Goal: Task Accomplishment & Management: Use online tool/utility

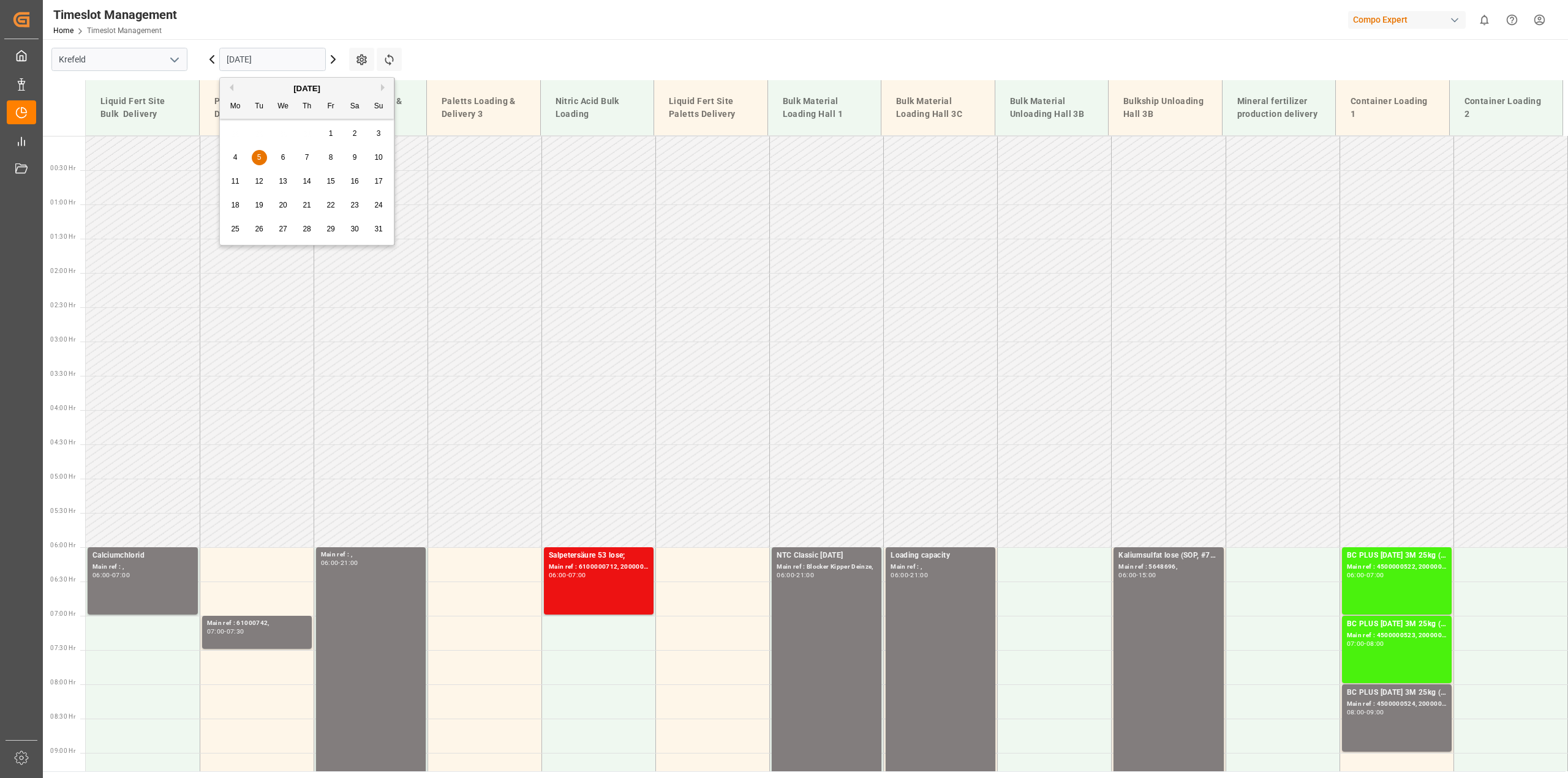
scroll to position [392, 0]
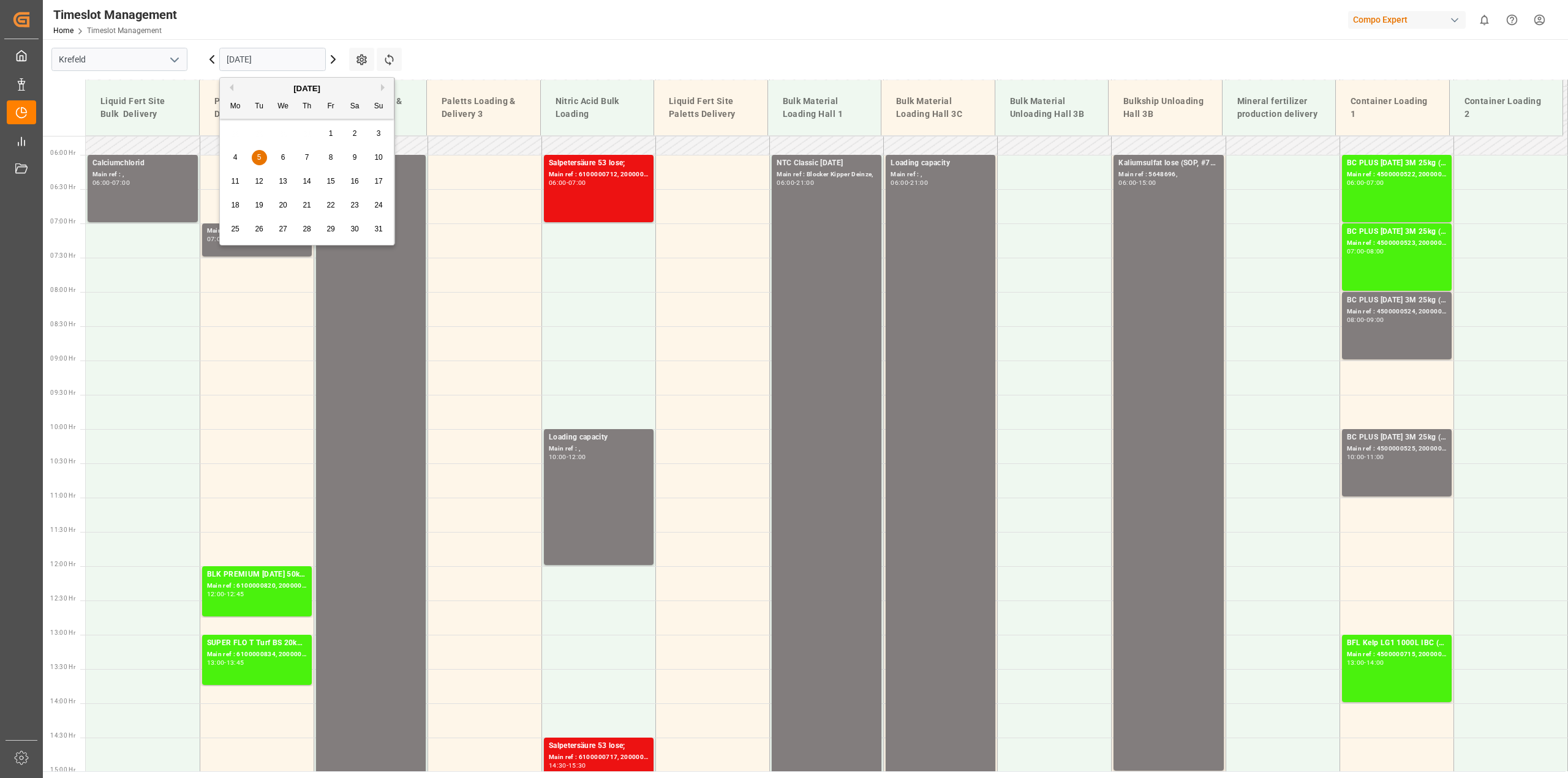
click at [384, 84] on button "Next Month" at bounding box center [384, 88] width 7 height 7
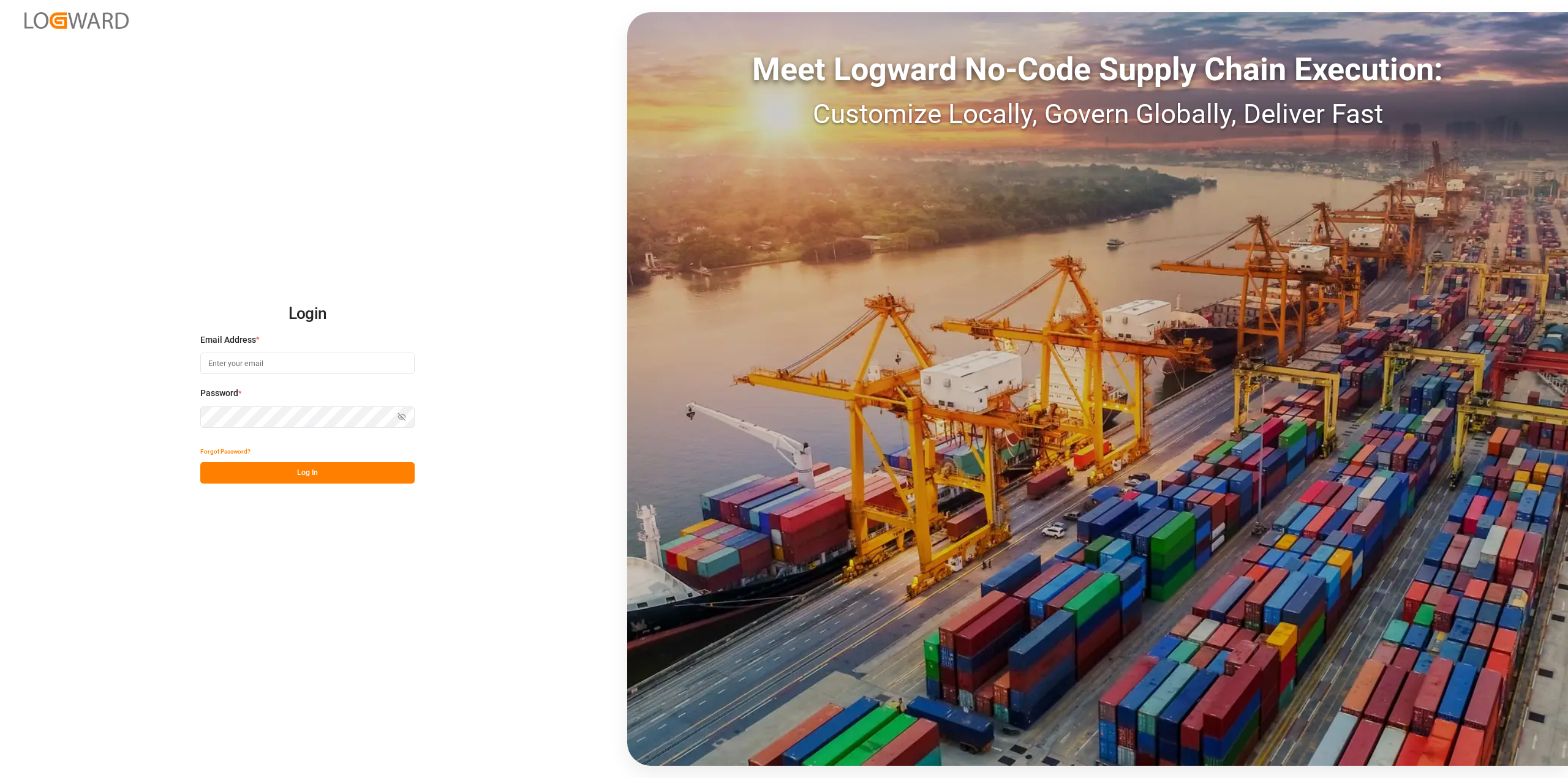
click at [246, 347] on div "Email Address *" at bounding box center [308, 360] width 215 height 54
click at [250, 359] on input at bounding box center [308, 364] width 215 height 21
type input "[PERSON_NAME][EMAIL_ADDRESS][PERSON_NAME][DOMAIN_NAME]"
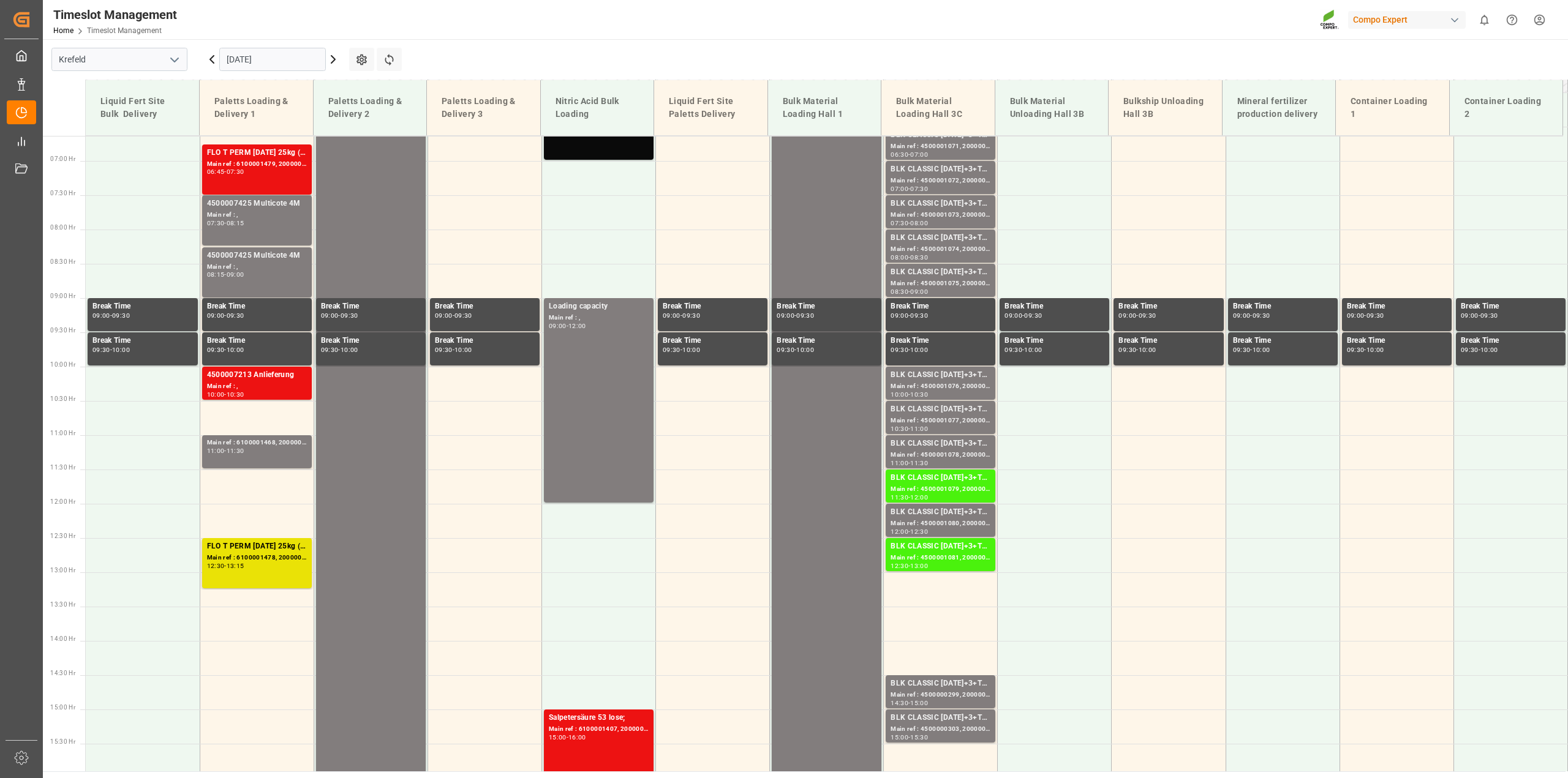
scroll to position [445, 0]
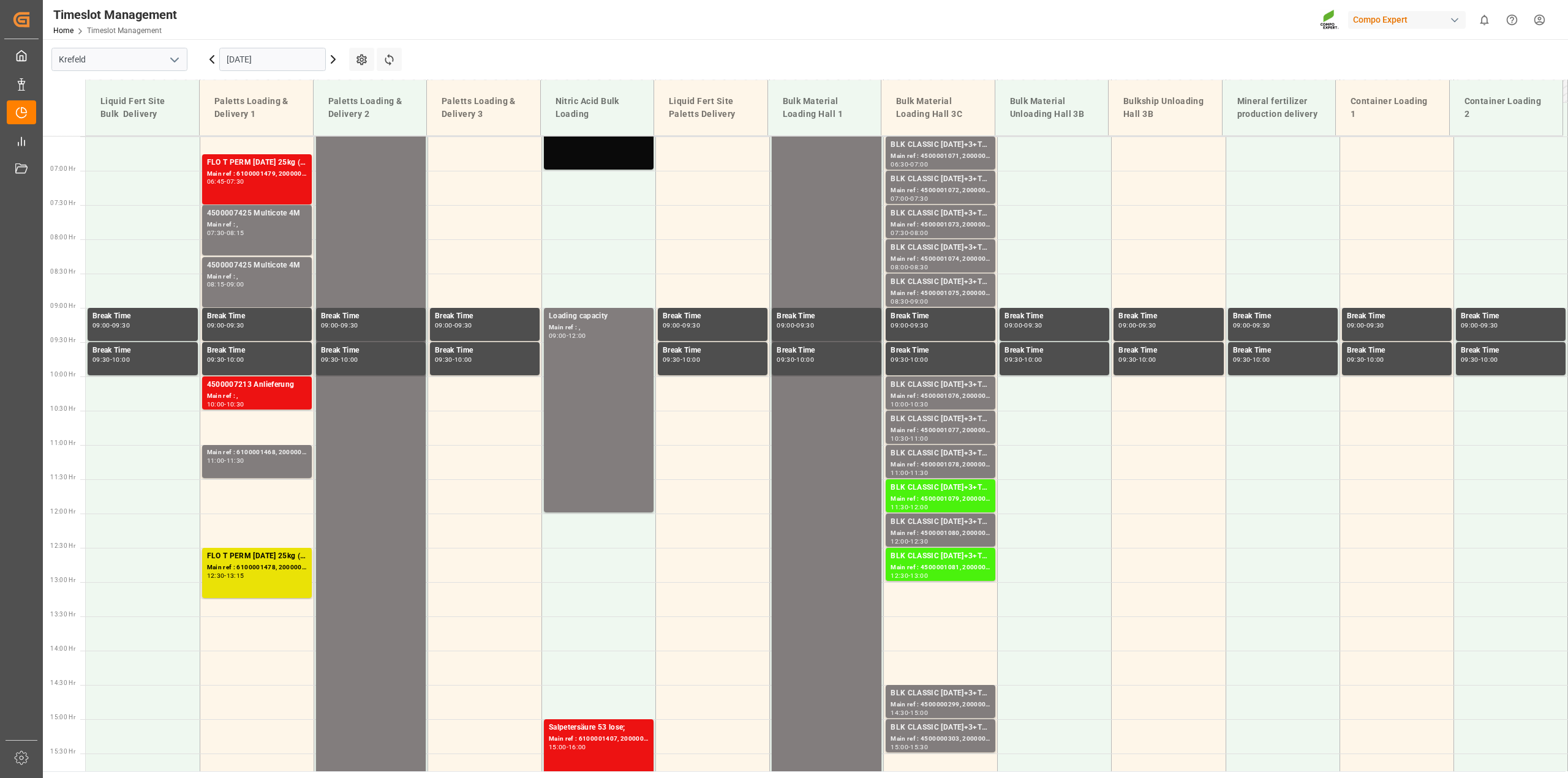
click at [264, 59] on input "[DATE]" at bounding box center [272, 59] width 106 height 23
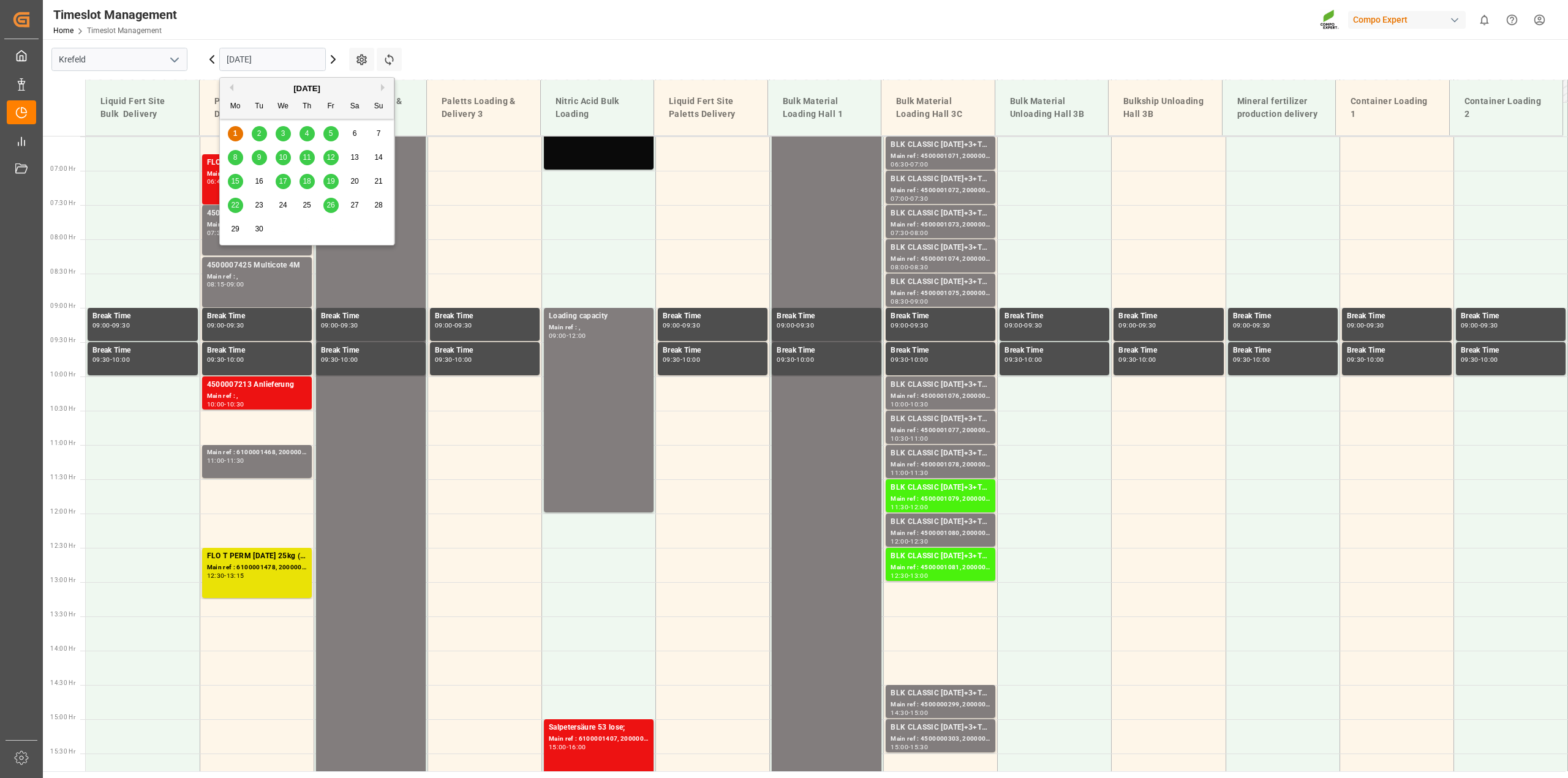
click at [382, 88] on button "Next Month" at bounding box center [384, 88] width 7 height 7
click at [284, 132] on span "1" at bounding box center [284, 133] width 4 height 9
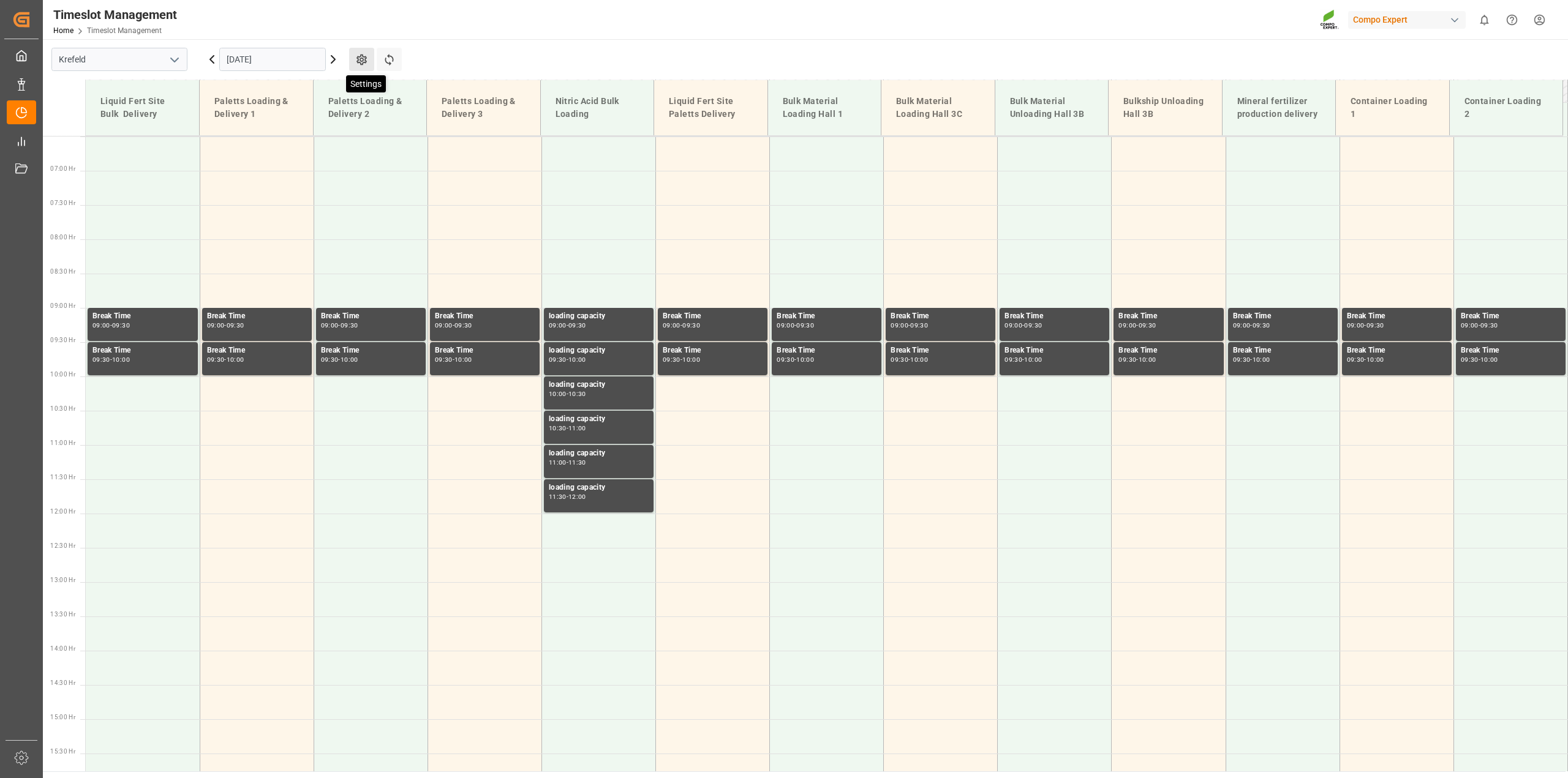
click at [362, 62] on icon at bounding box center [361, 59] width 13 height 13
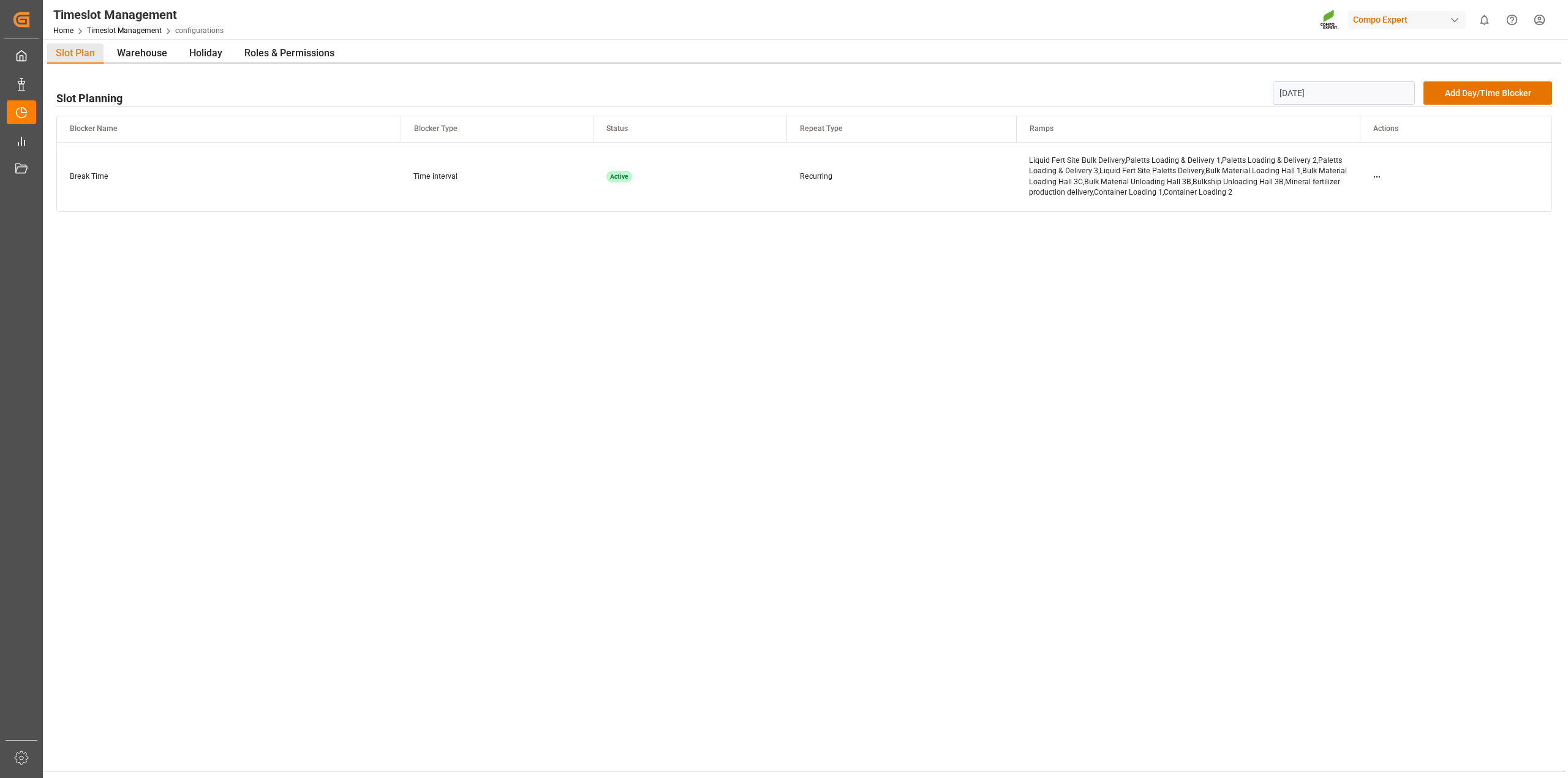
click at [1323, 95] on input "[DATE]" at bounding box center [1344, 93] width 142 height 23
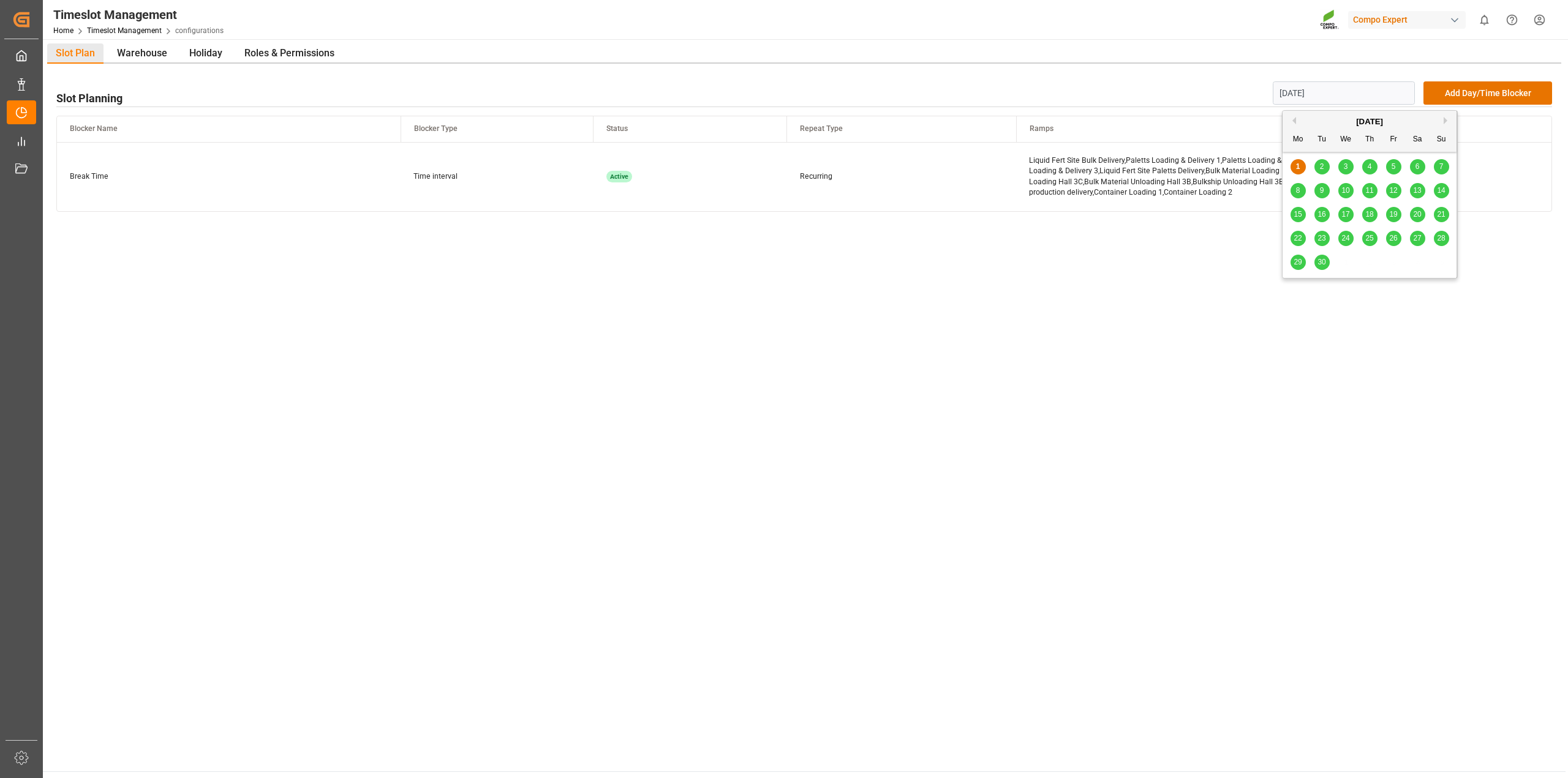
click at [1444, 118] on button "Next Month" at bounding box center [1447, 120] width 7 height 7
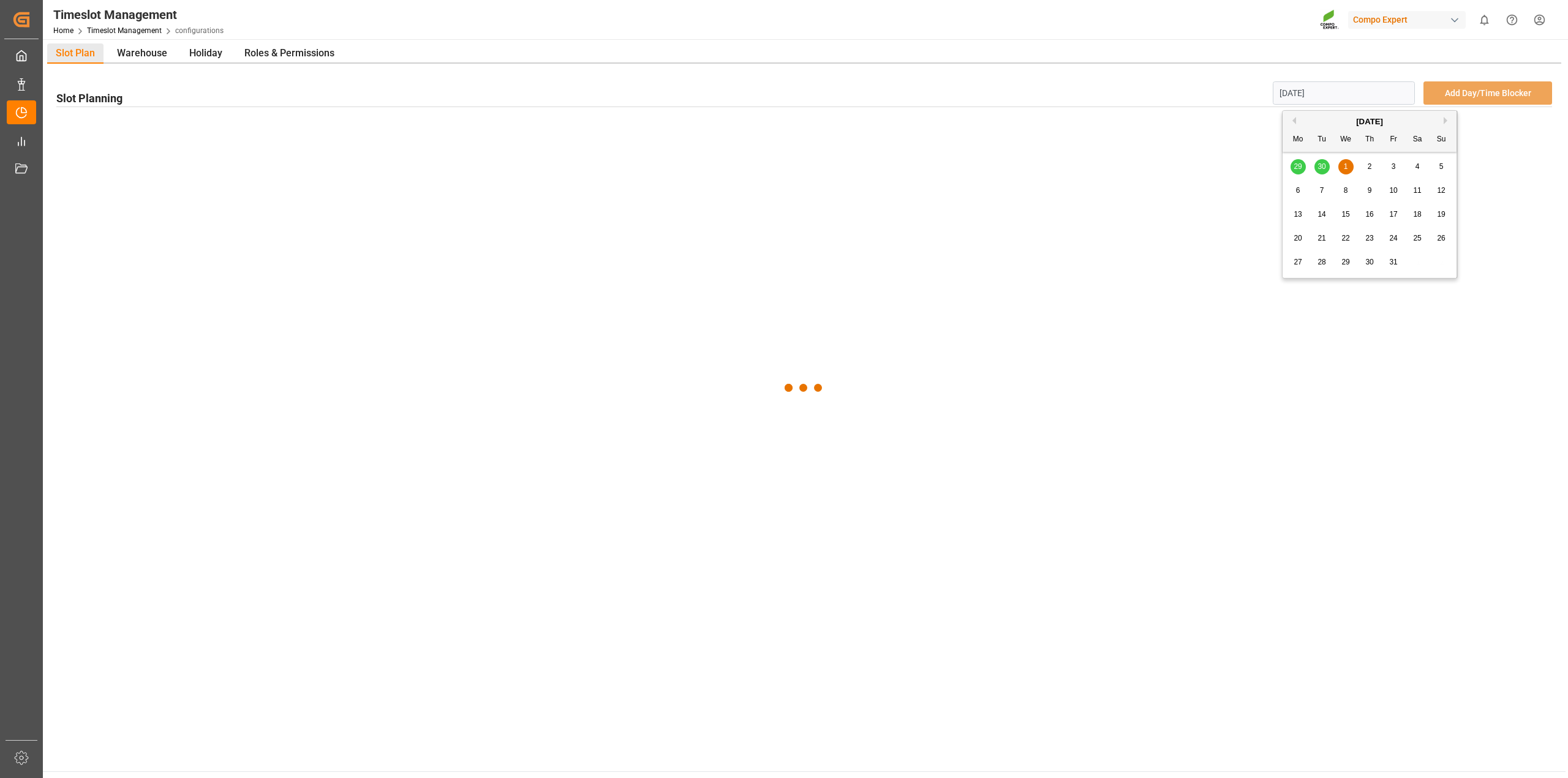
type input "[DATE]"
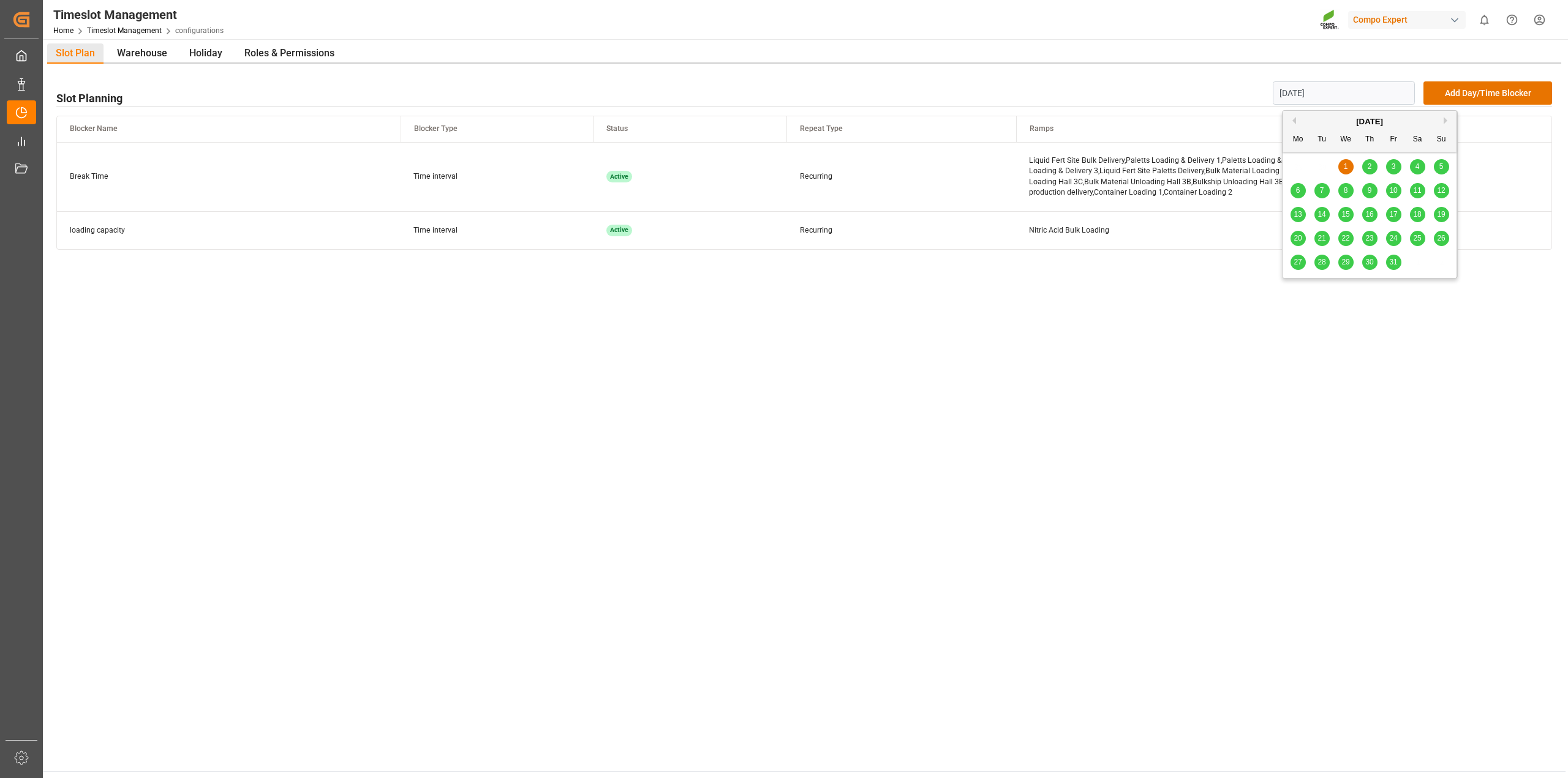
click at [1343, 164] on div "1" at bounding box center [1346, 167] width 15 height 15
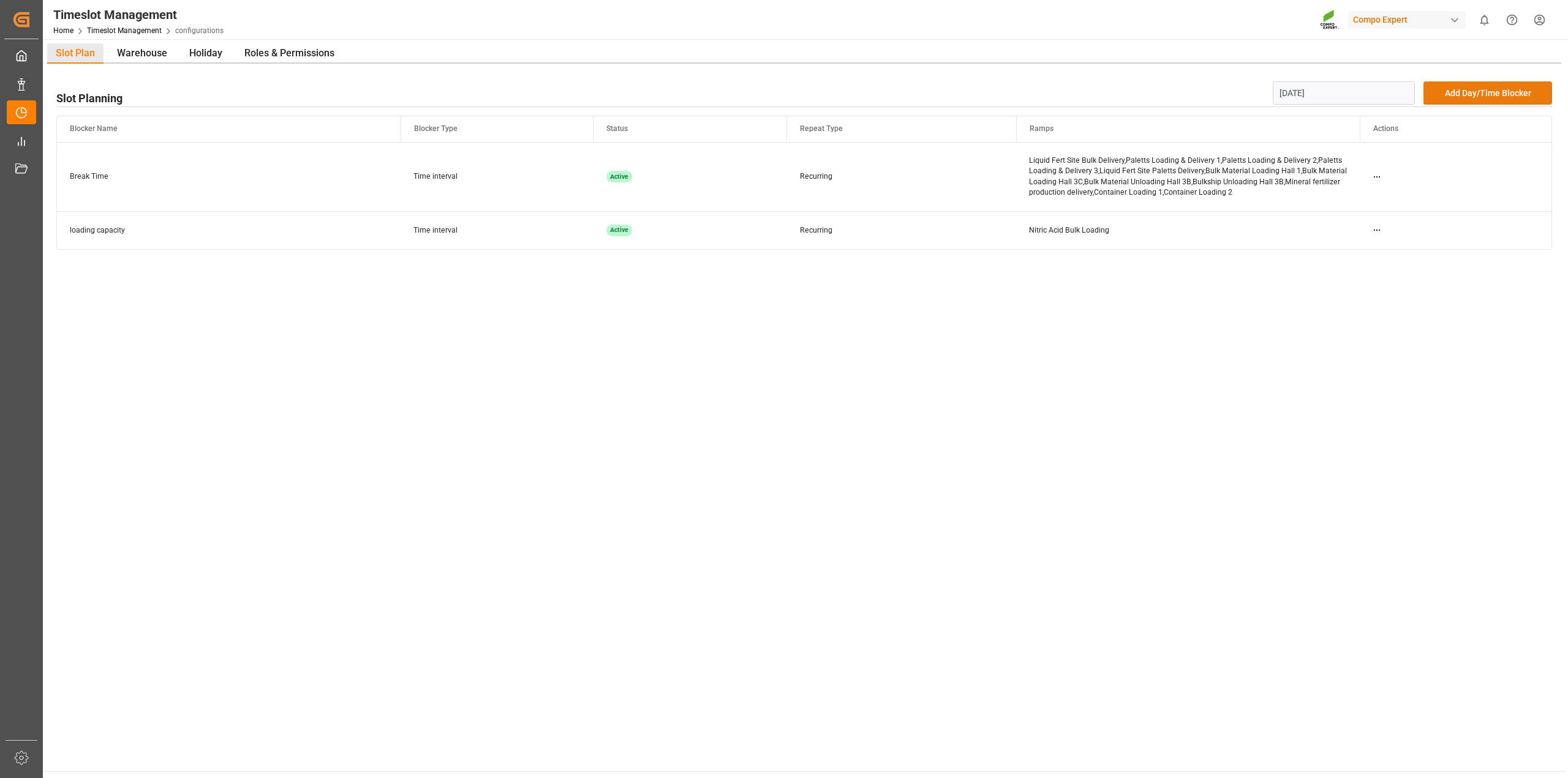
click at [1476, 90] on button "Add Day/Time Blocker" at bounding box center [1488, 93] width 128 height 23
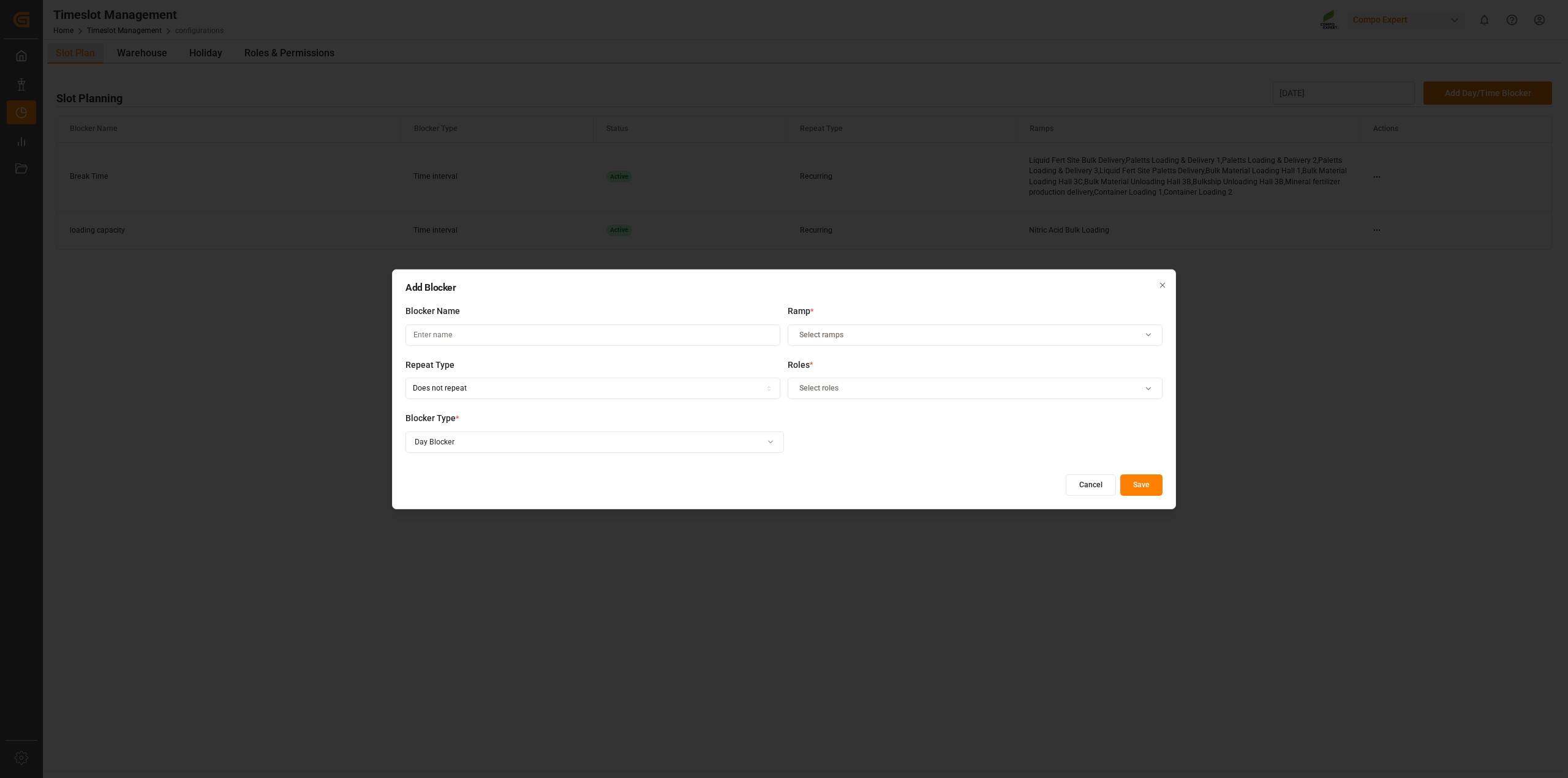
click at [574, 335] on input at bounding box center [592, 336] width 375 height 21
type input "Inventur"
click at [814, 336] on span "Select ramps" at bounding box center [822, 335] width 44 height 11
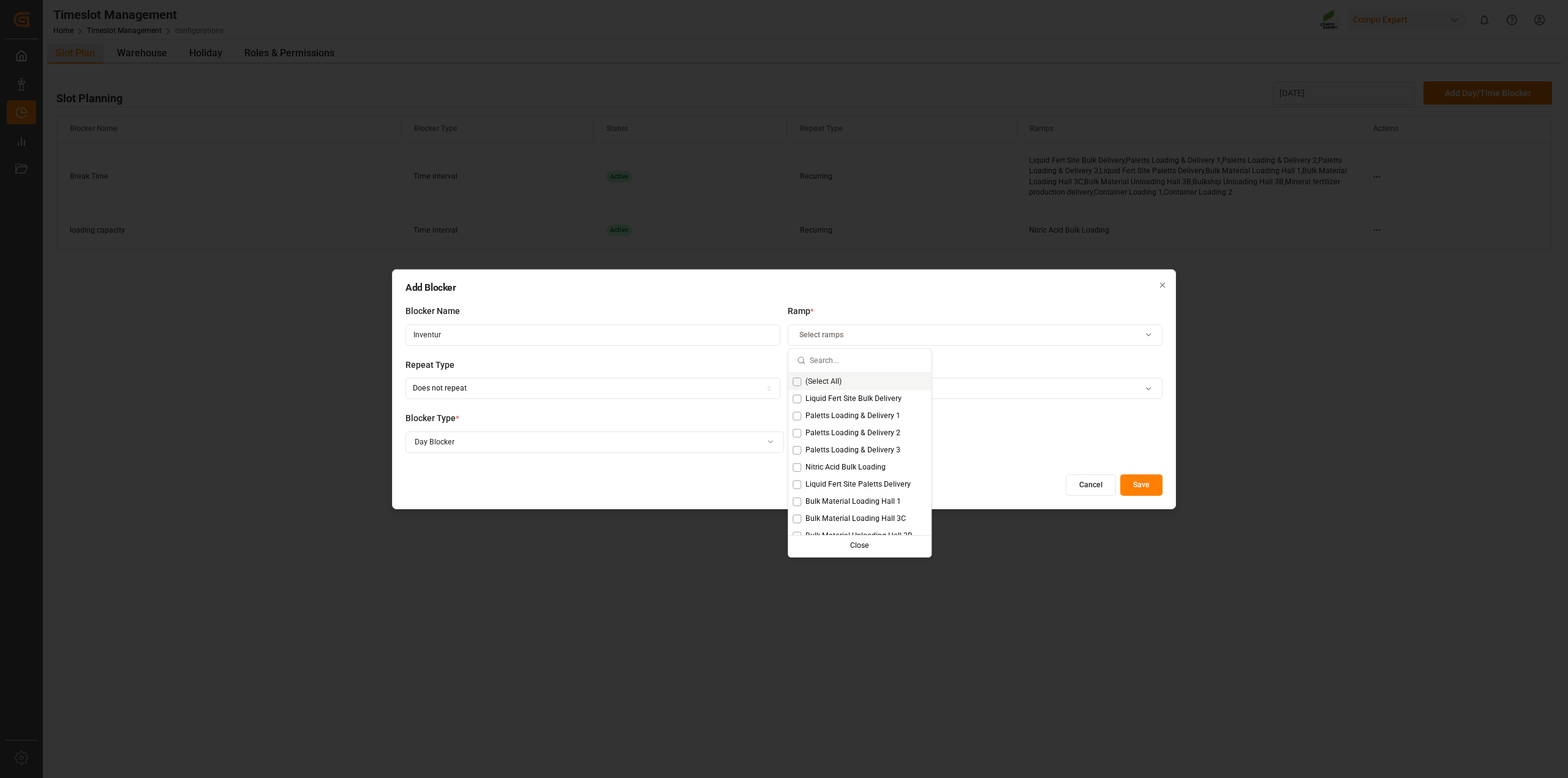
click at [796, 377] on button "Suggestions" at bounding box center [796, 381] width 9 height 9
click at [979, 430] on div "Blocker Type * Day Blocker" at bounding box center [784, 439] width 757 height 54
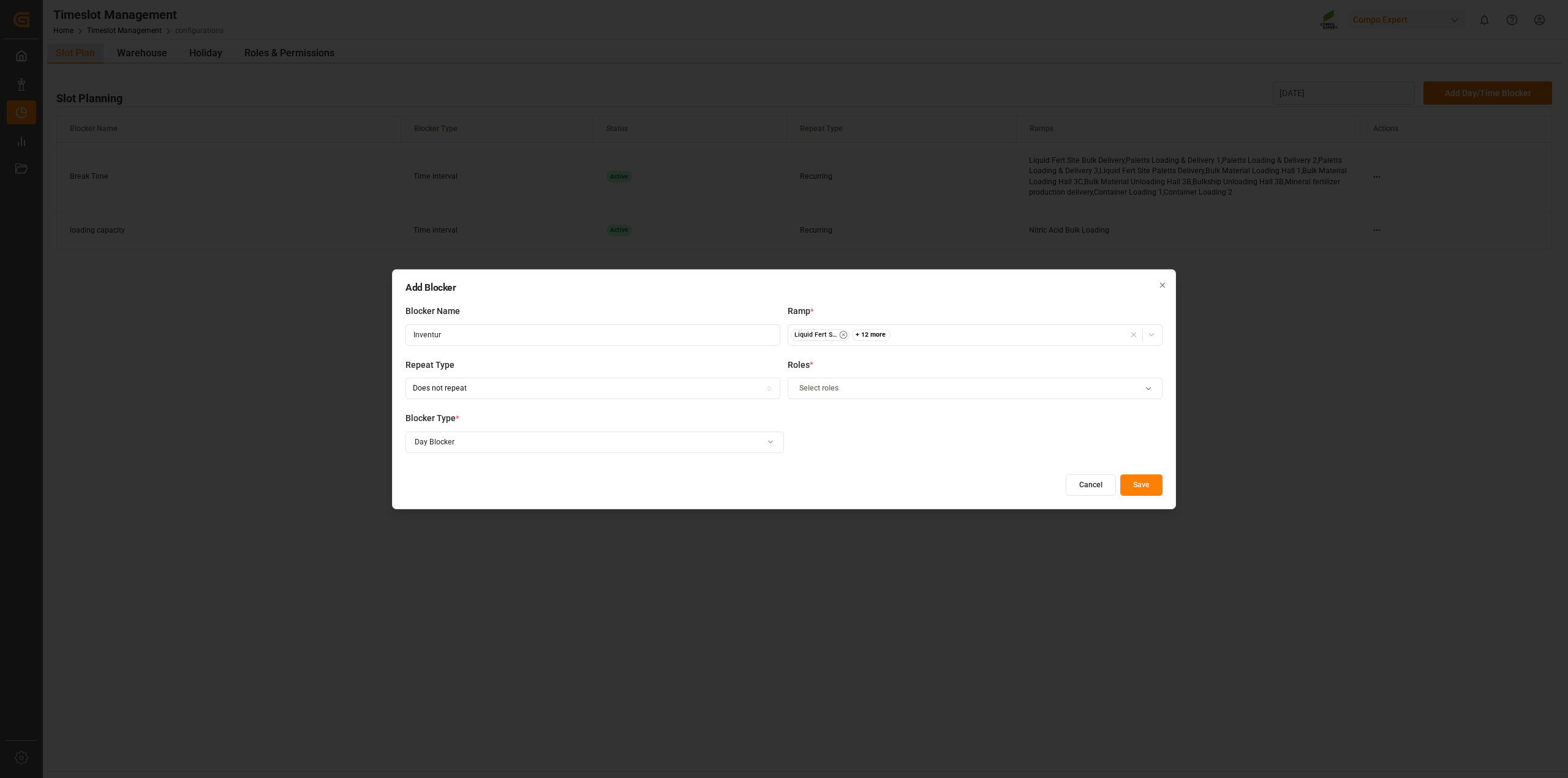
click at [859, 381] on button "Select roles" at bounding box center [975, 388] width 375 height 21
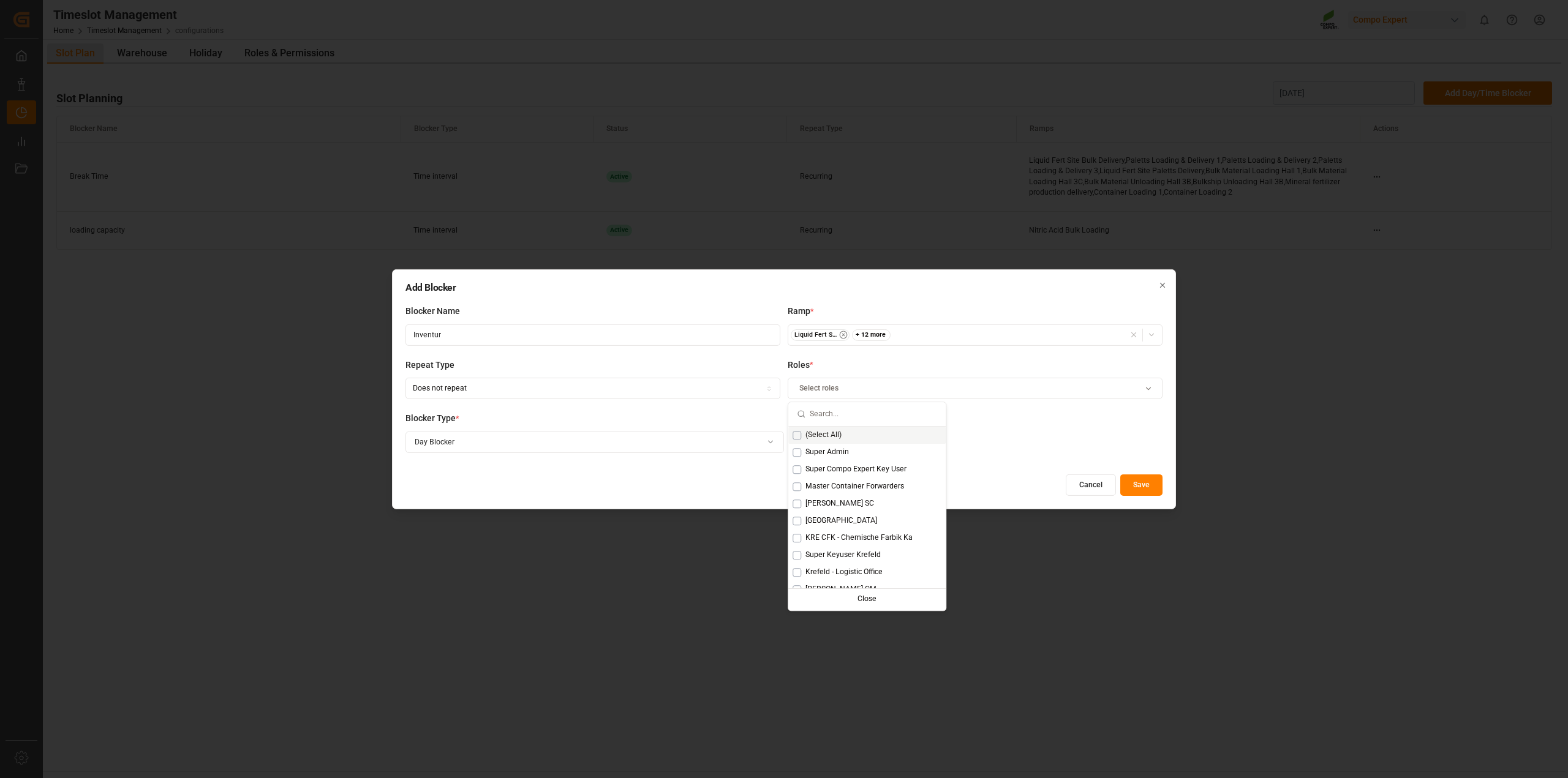
click at [794, 432] on button "Suggestions" at bounding box center [796, 435] width 9 height 9
click at [998, 452] on div "Blocker Type * Day Blocker" at bounding box center [784, 439] width 757 height 54
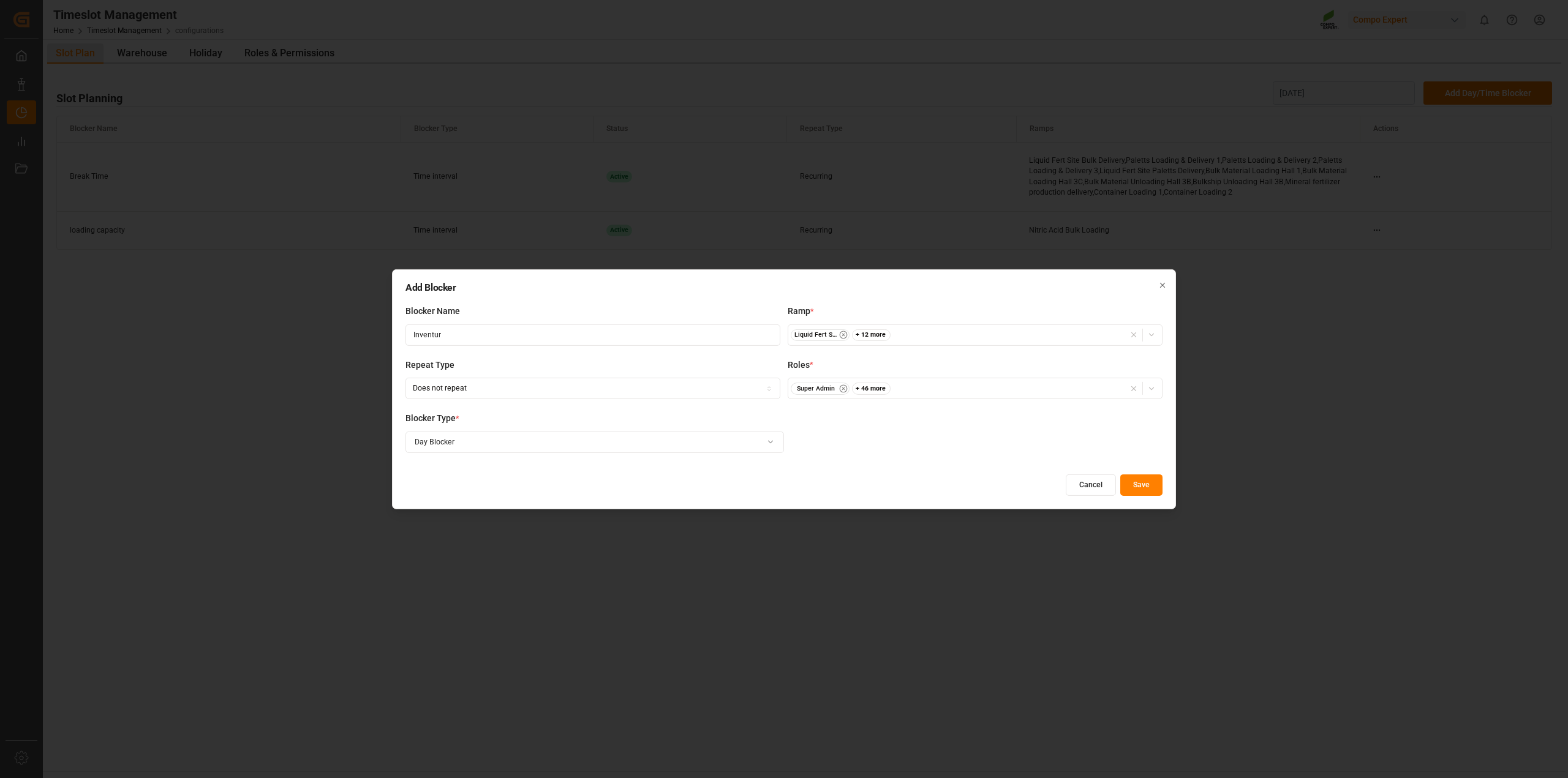
click at [1141, 489] on button "Save" at bounding box center [1141, 485] width 42 height 21
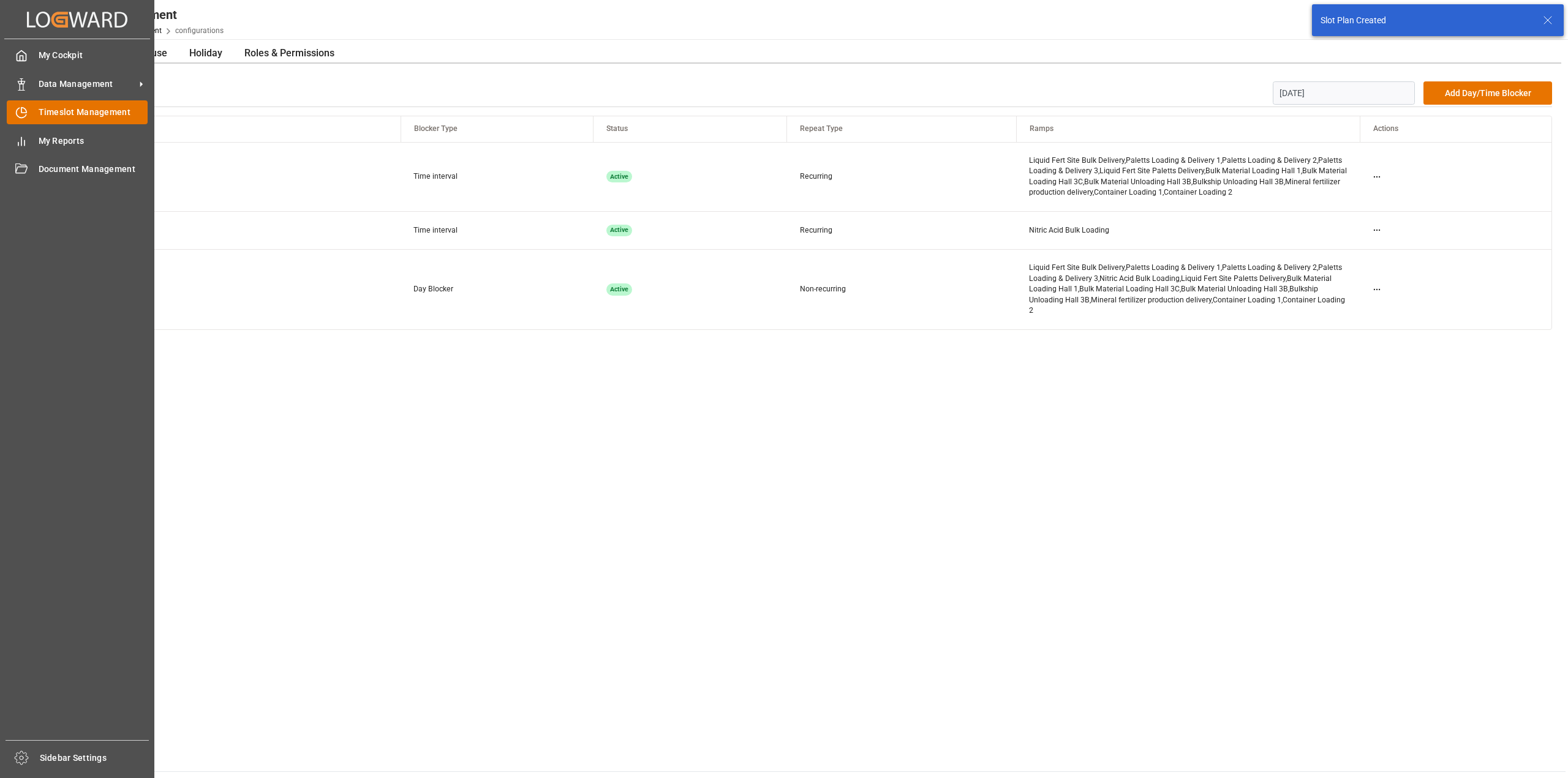
click at [50, 118] on span "Timeslot Management" at bounding box center [94, 112] width 110 height 13
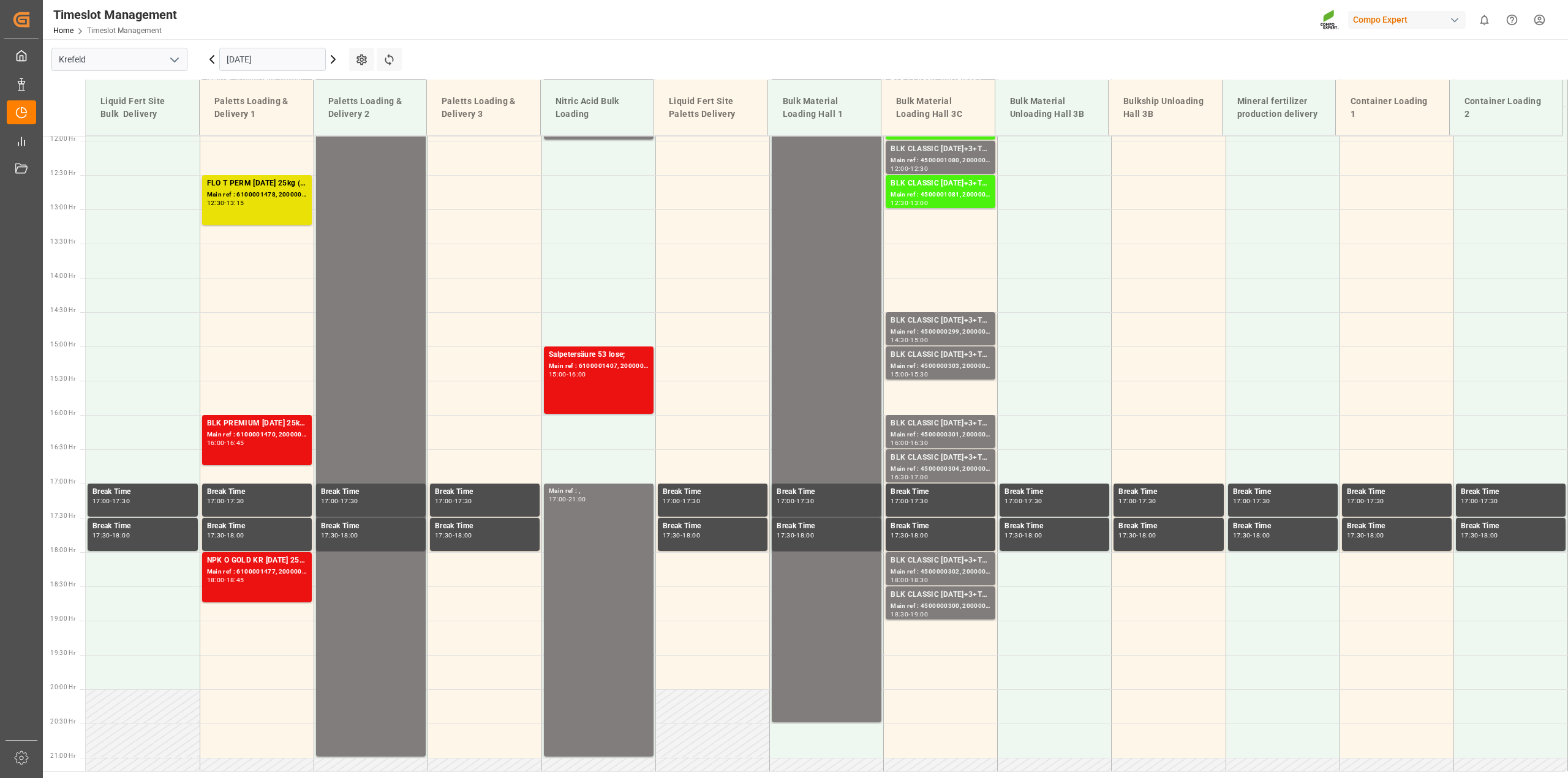
scroll to position [828, 0]
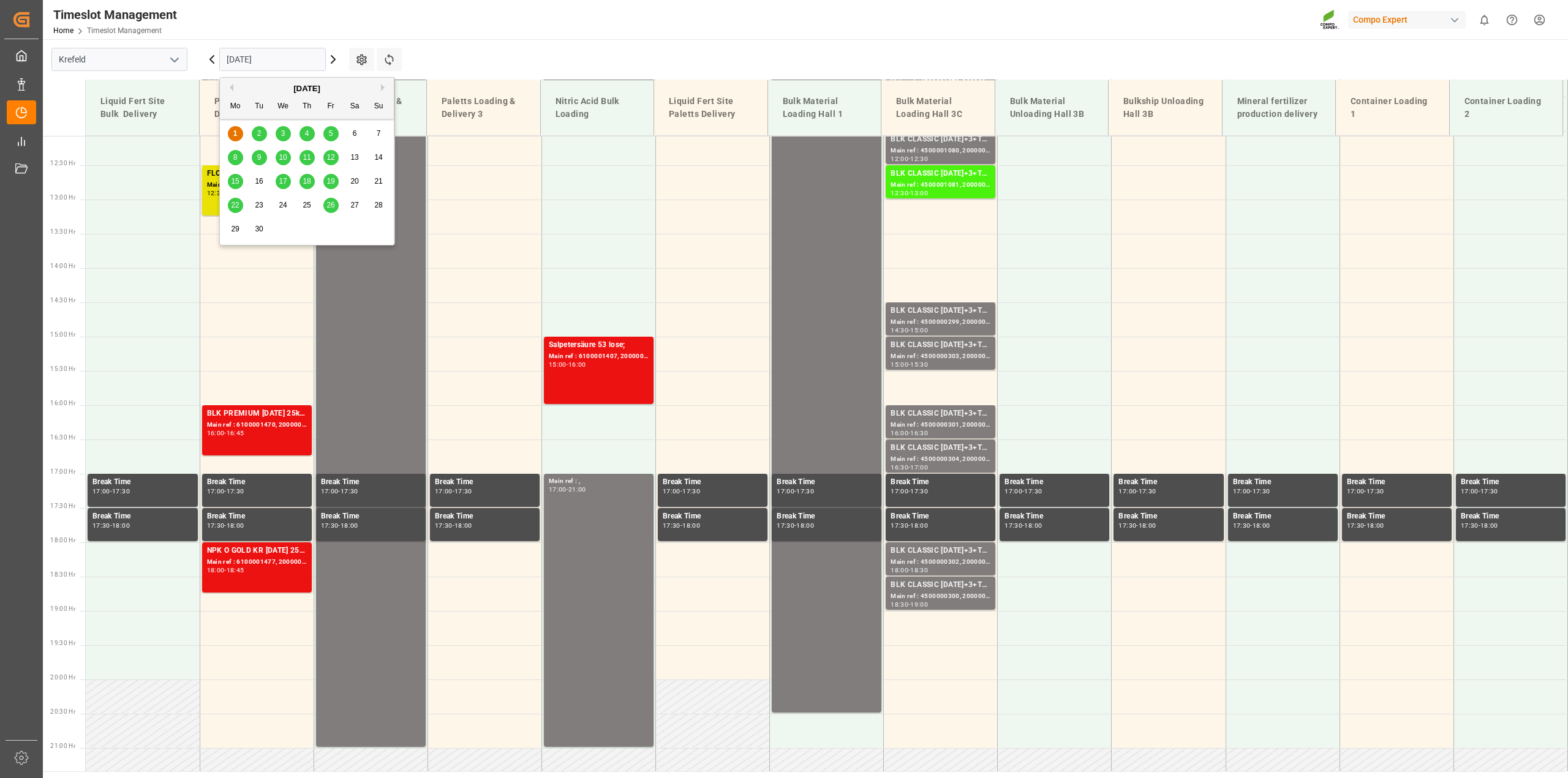
click at [277, 53] on input "[DATE]" at bounding box center [272, 59] width 106 height 23
click at [386, 84] on button "Next Month" at bounding box center [384, 88] width 7 height 7
click at [282, 132] on span "1" at bounding box center [284, 133] width 4 height 9
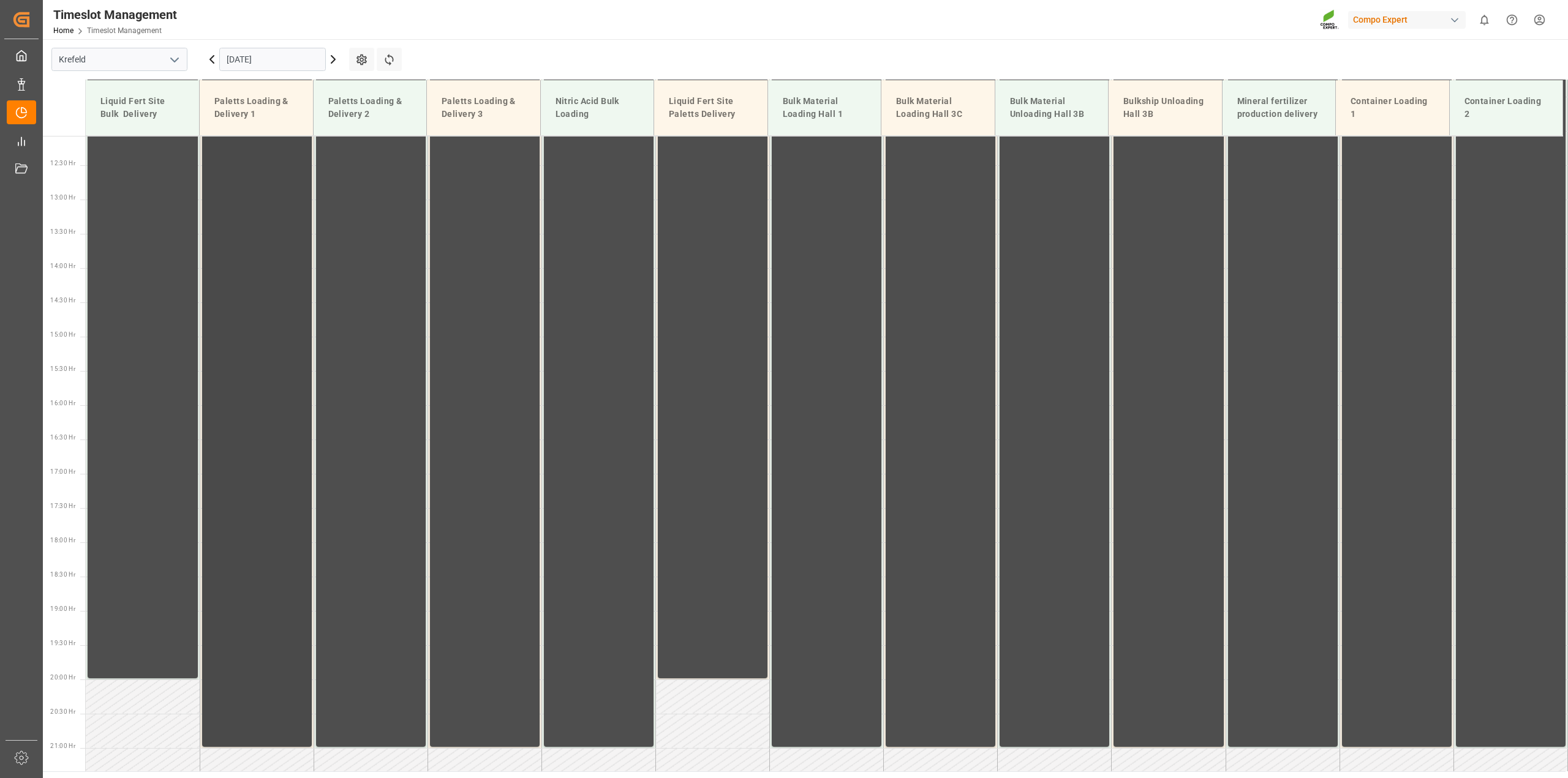
scroll to position [292, 0]
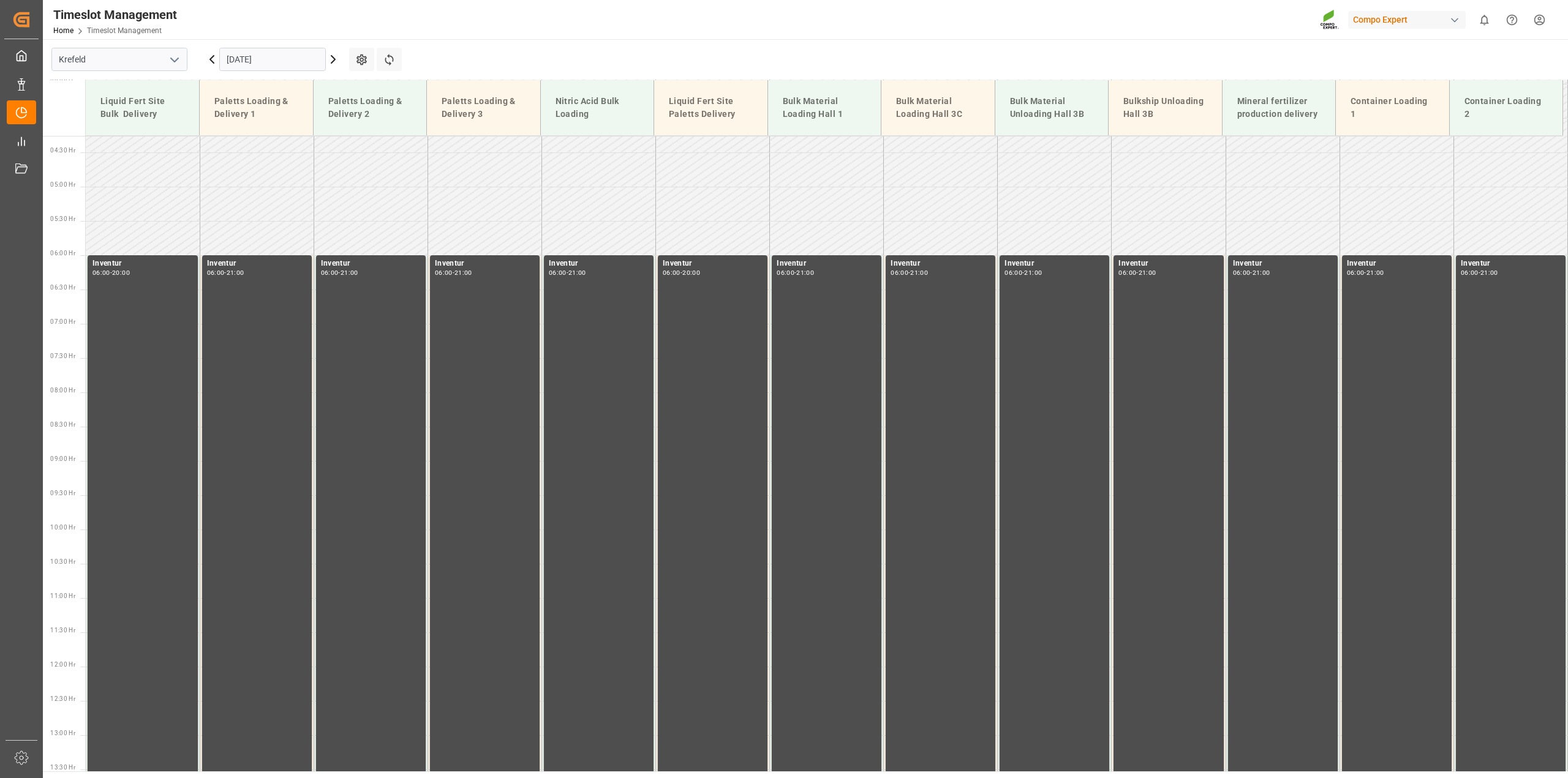
click at [252, 64] on input "[DATE]" at bounding box center [272, 59] width 106 height 23
click at [310, 136] on div "2" at bounding box center [307, 134] width 15 height 15
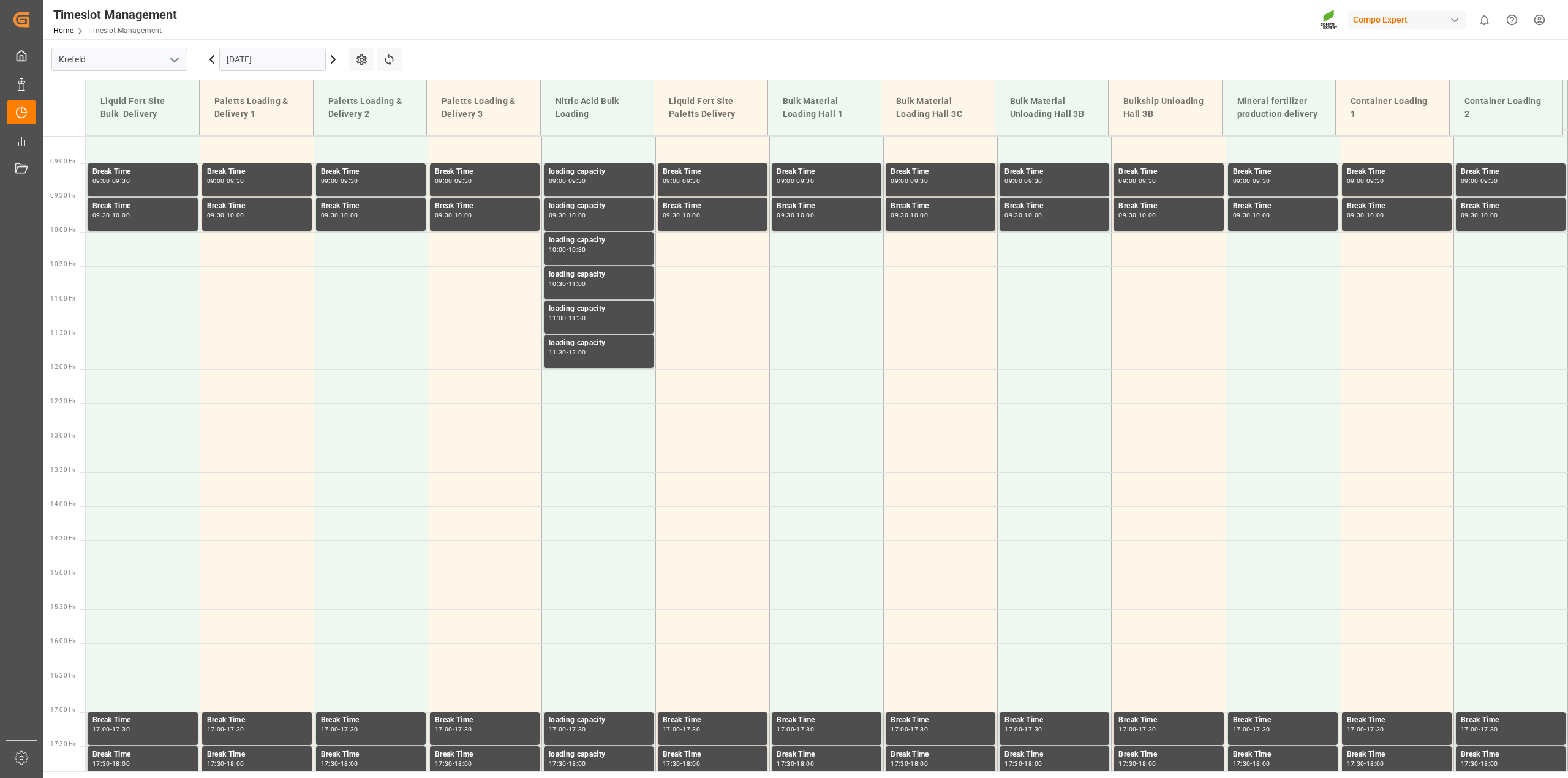
scroll to position [445, 0]
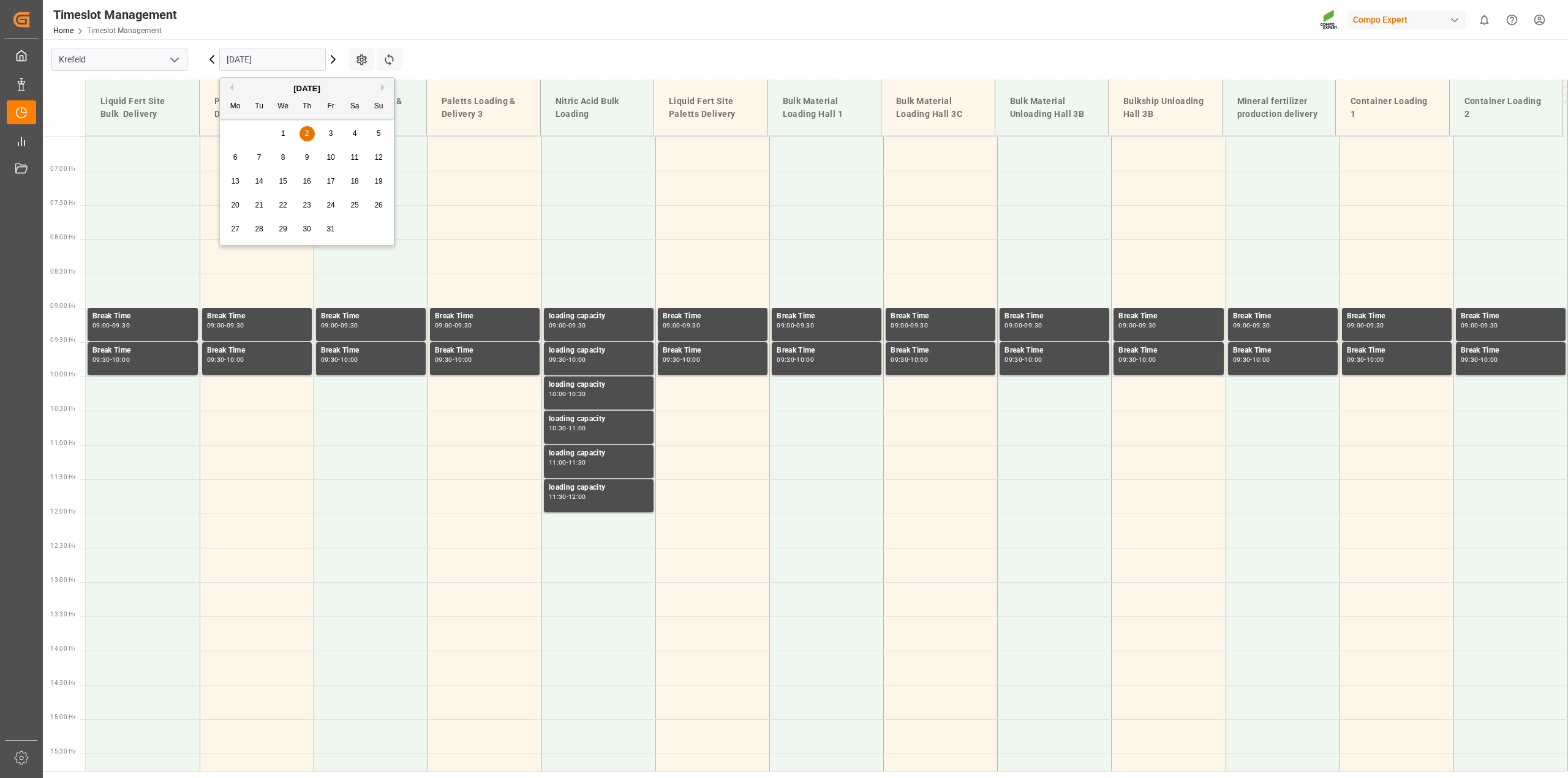
click at [252, 56] on input "[DATE]" at bounding box center [272, 59] width 106 height 23
click at [287, 159] on div "8" at bounding box center [283, 158] width 15 height 15
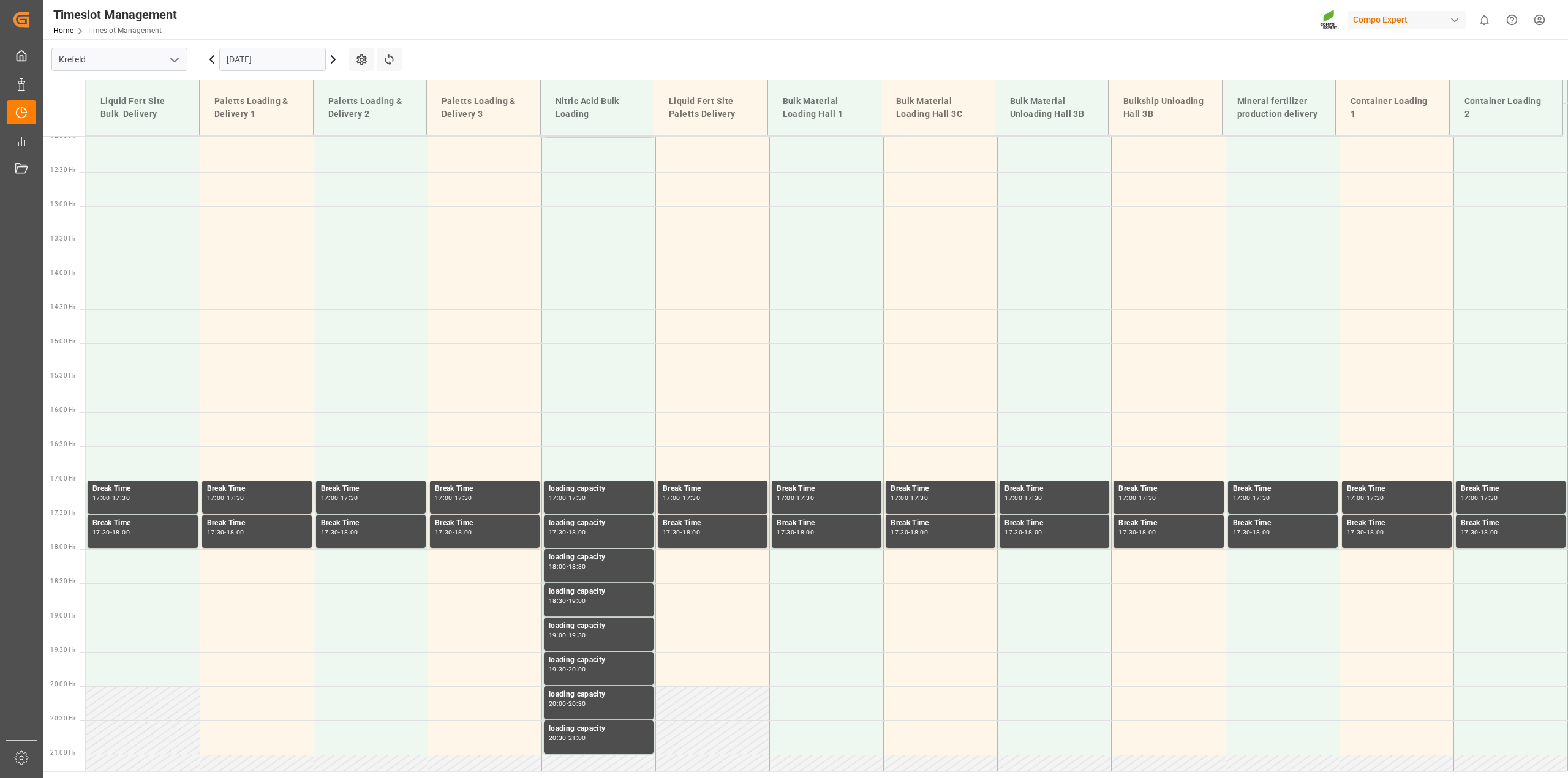
scroll to position [828, 0]
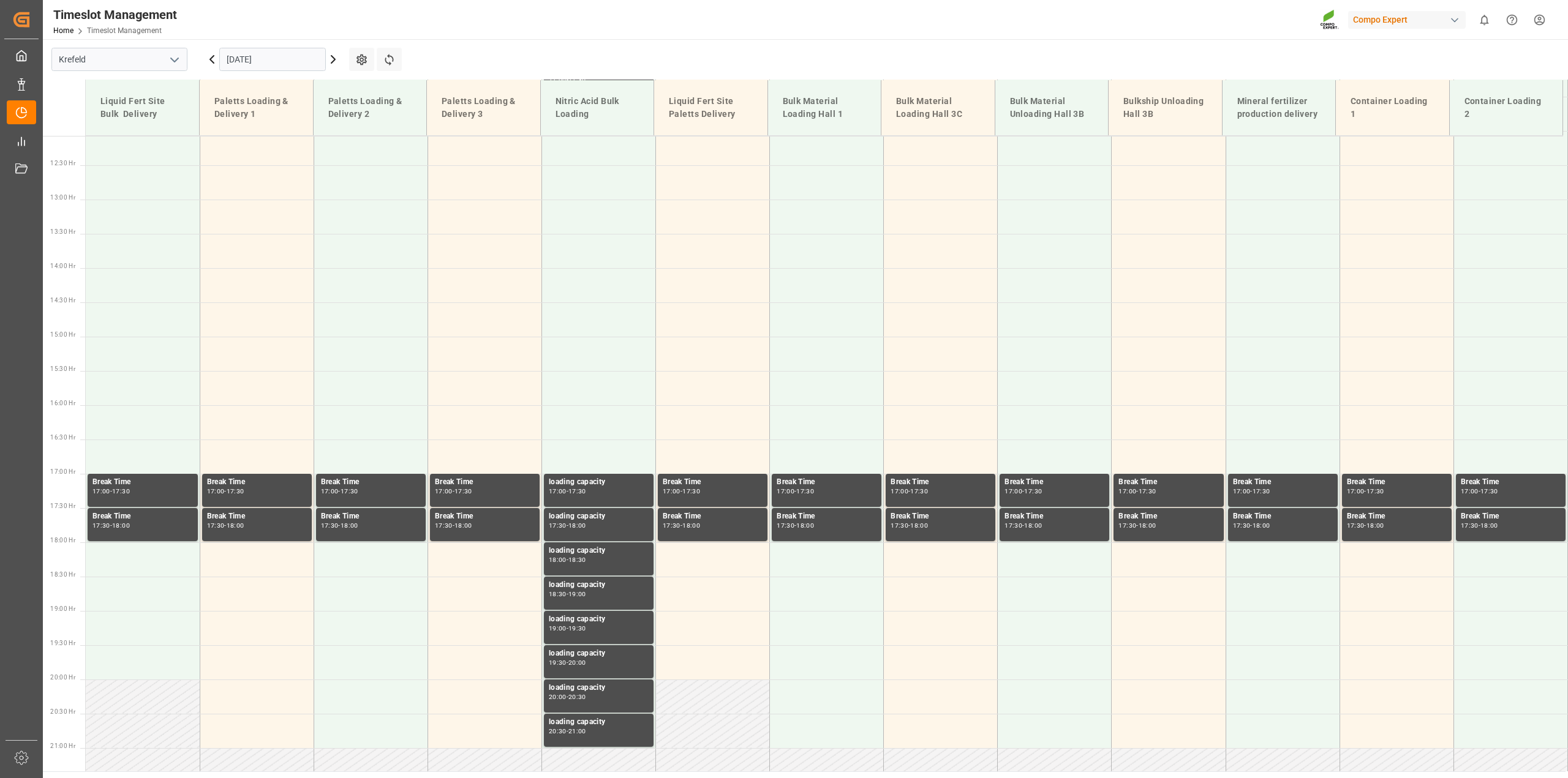
click at [269, 64] on input "[DATE]" at bounding box center [272, 59] width 106 height 23
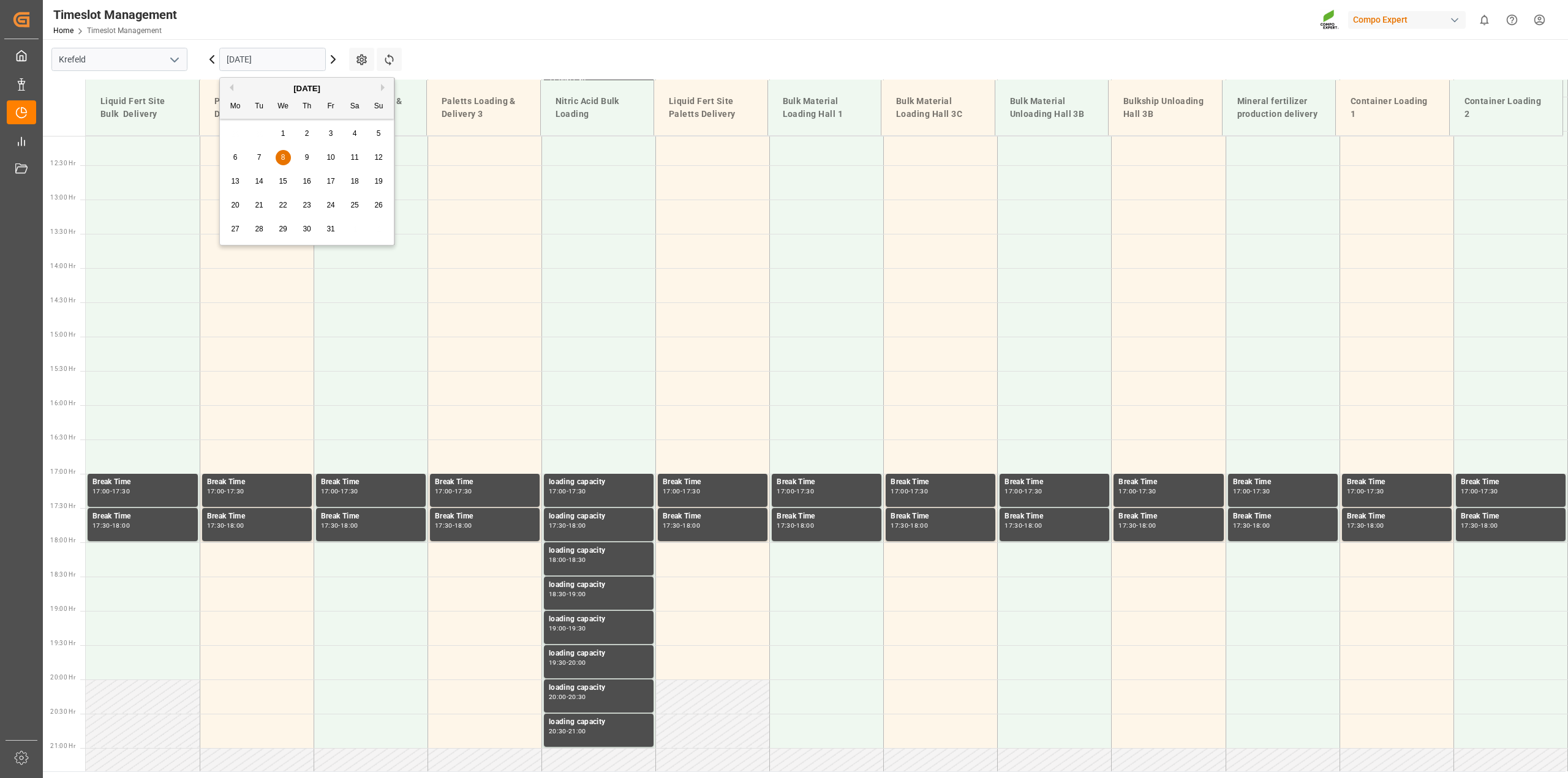
click at [287, 136] on div "1" at bounding box center [283, 134] width 15 height 15
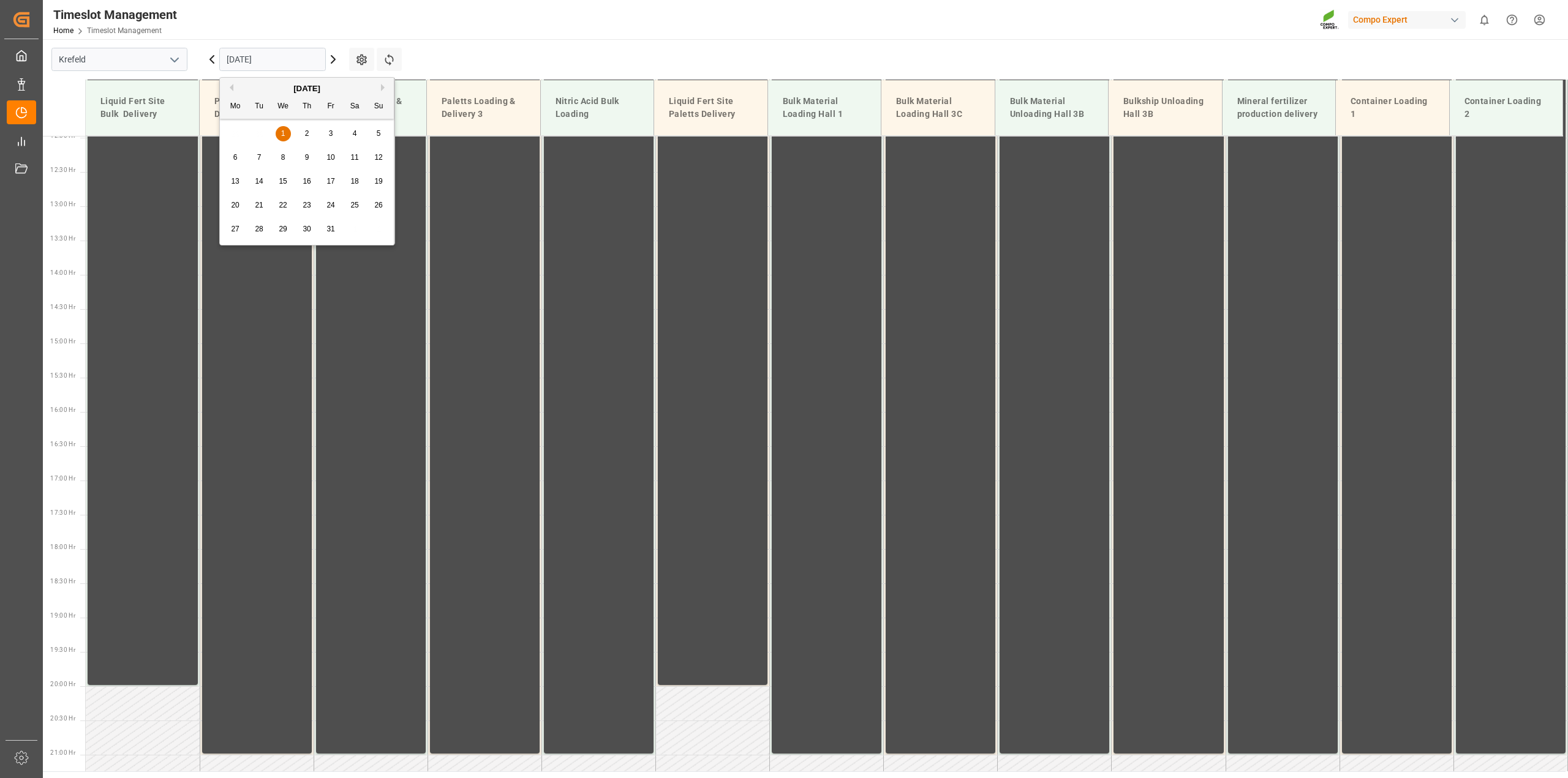
click at [267, 56] on input "[DATE]" at bounding box center [272, 59] width 106 height 23
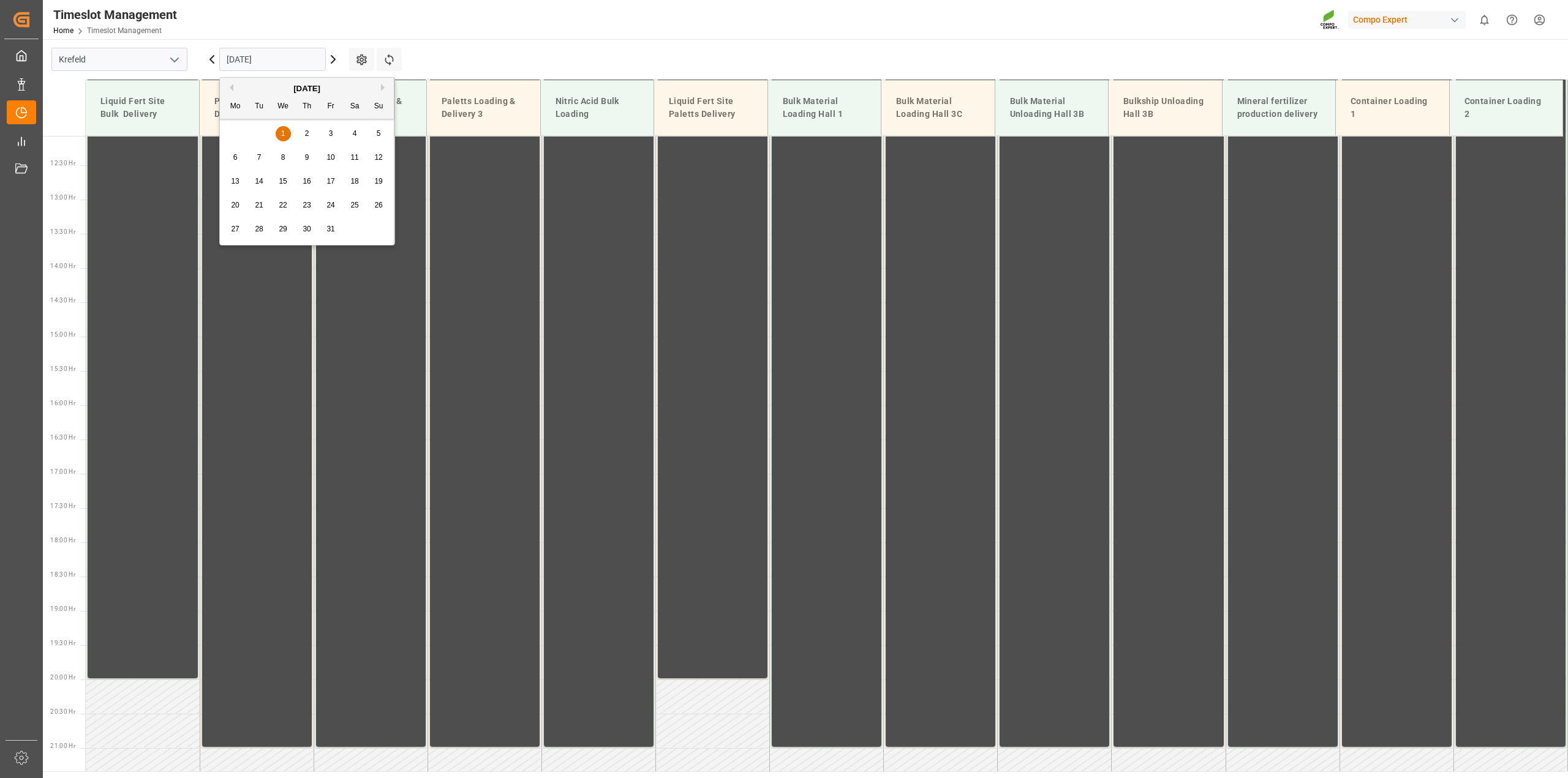
click at [330, 138] on span "3" at bounding box center [331, 133] width 4 height 9
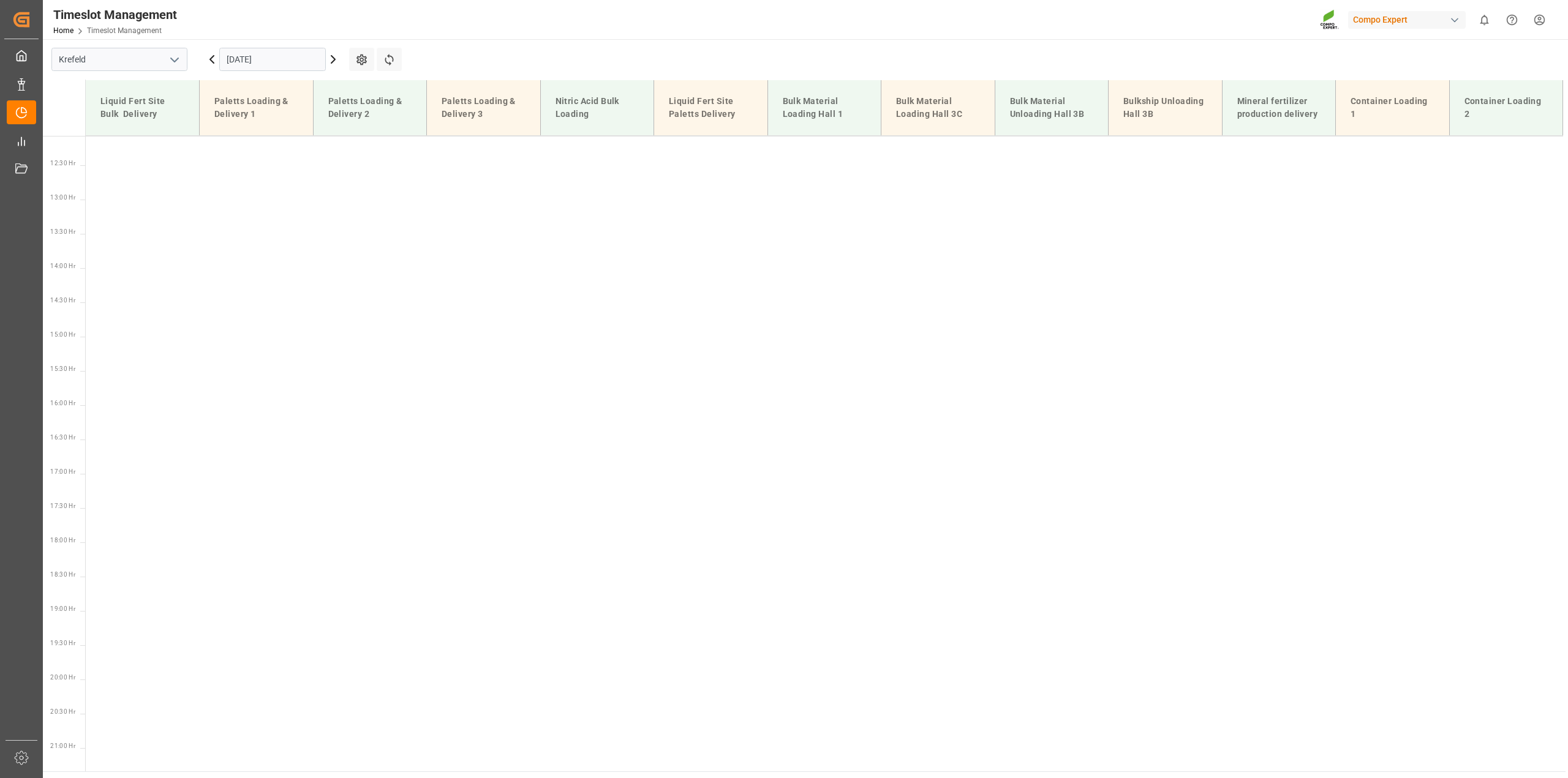
click at [259, 58] on input "[DATE]" at bounding box center [272, 59] width 106 height 23
click at [310, 133] on div "2" at bounding box center [307, 134] width 15 height 15
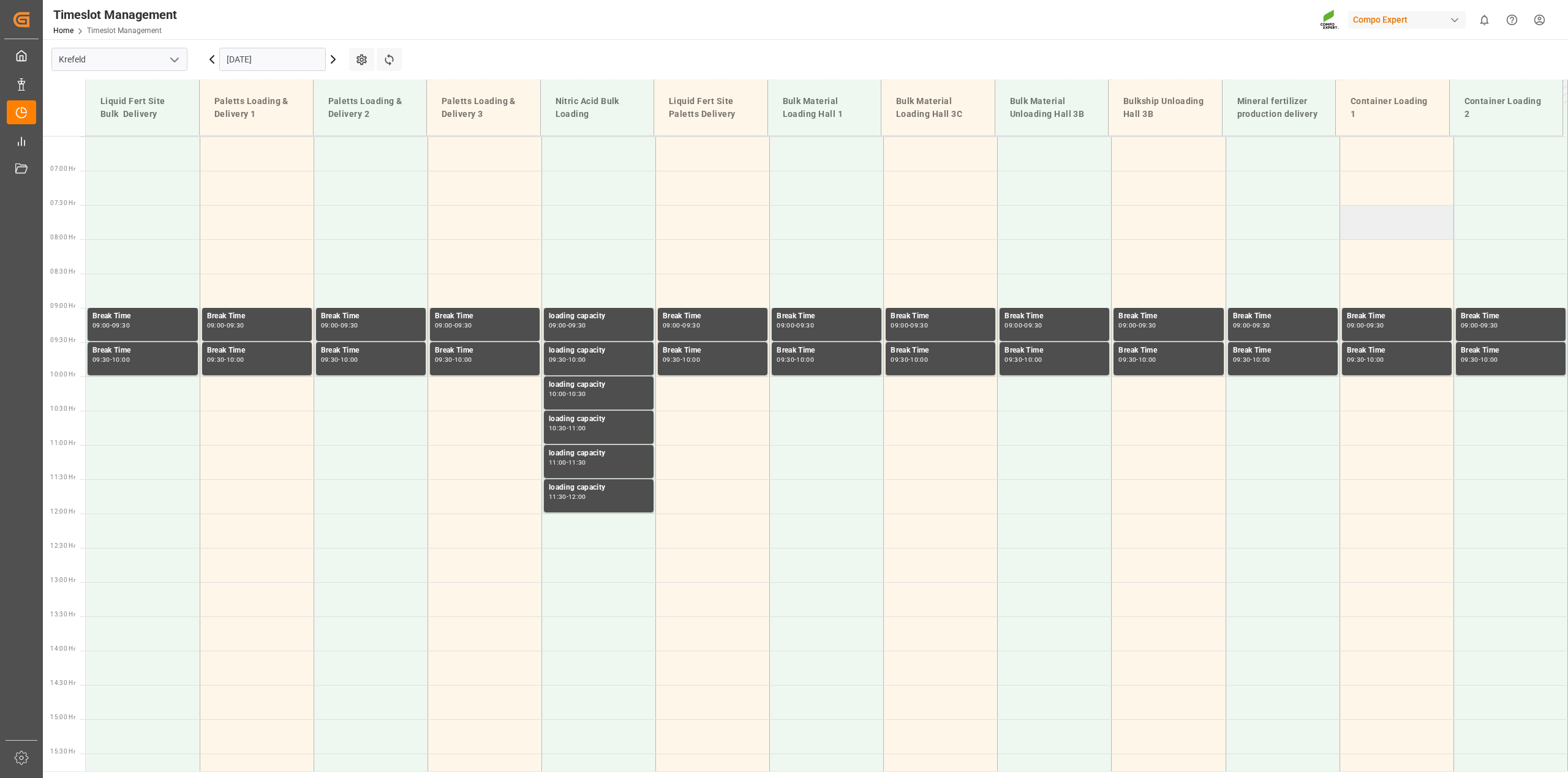
scroll to position [139, 0]
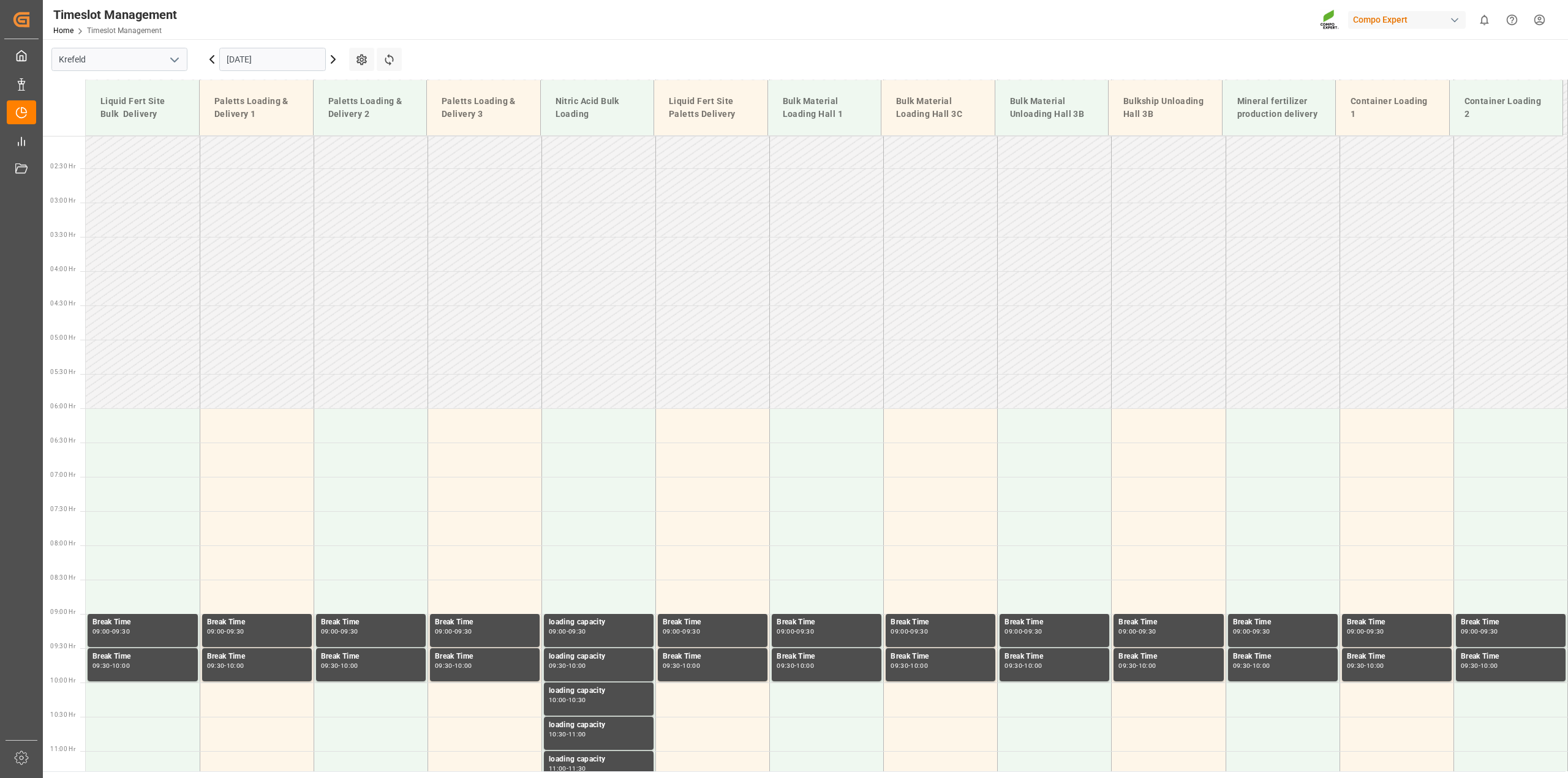
click at [1547, 23] on html "Created by potrace 1.15, written by [PERSON_NAME] [DATE]-[DATE] Created by potr…" at bounding box center [784, 389] width 1568 height 778
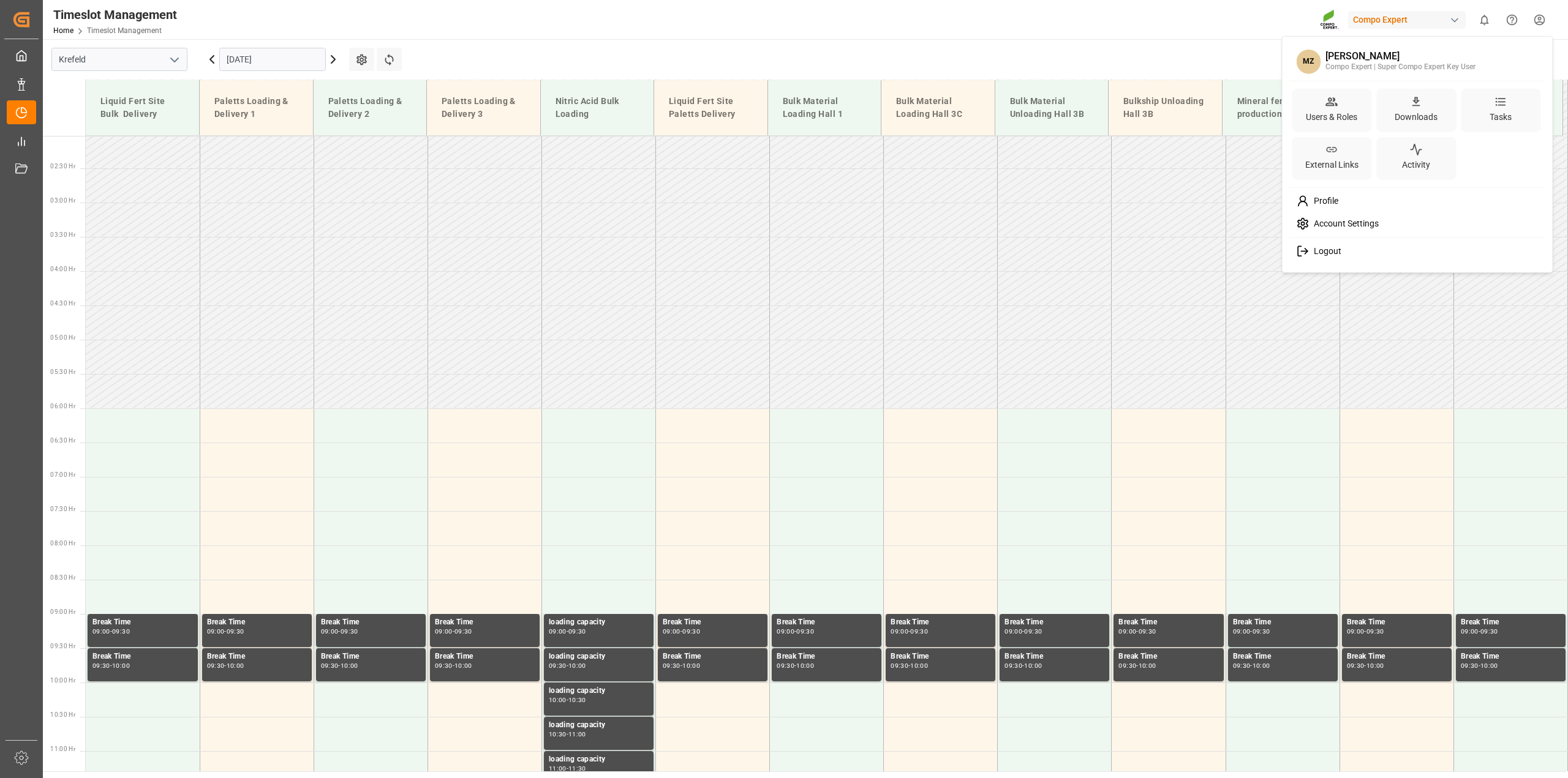
click at [362, 63] on html "Created by potrace 1.15, written by [PERSON_NAME] [DATE]-[DATE] Created by potr…" at bounding box center [784, 389] width 1568 height 778
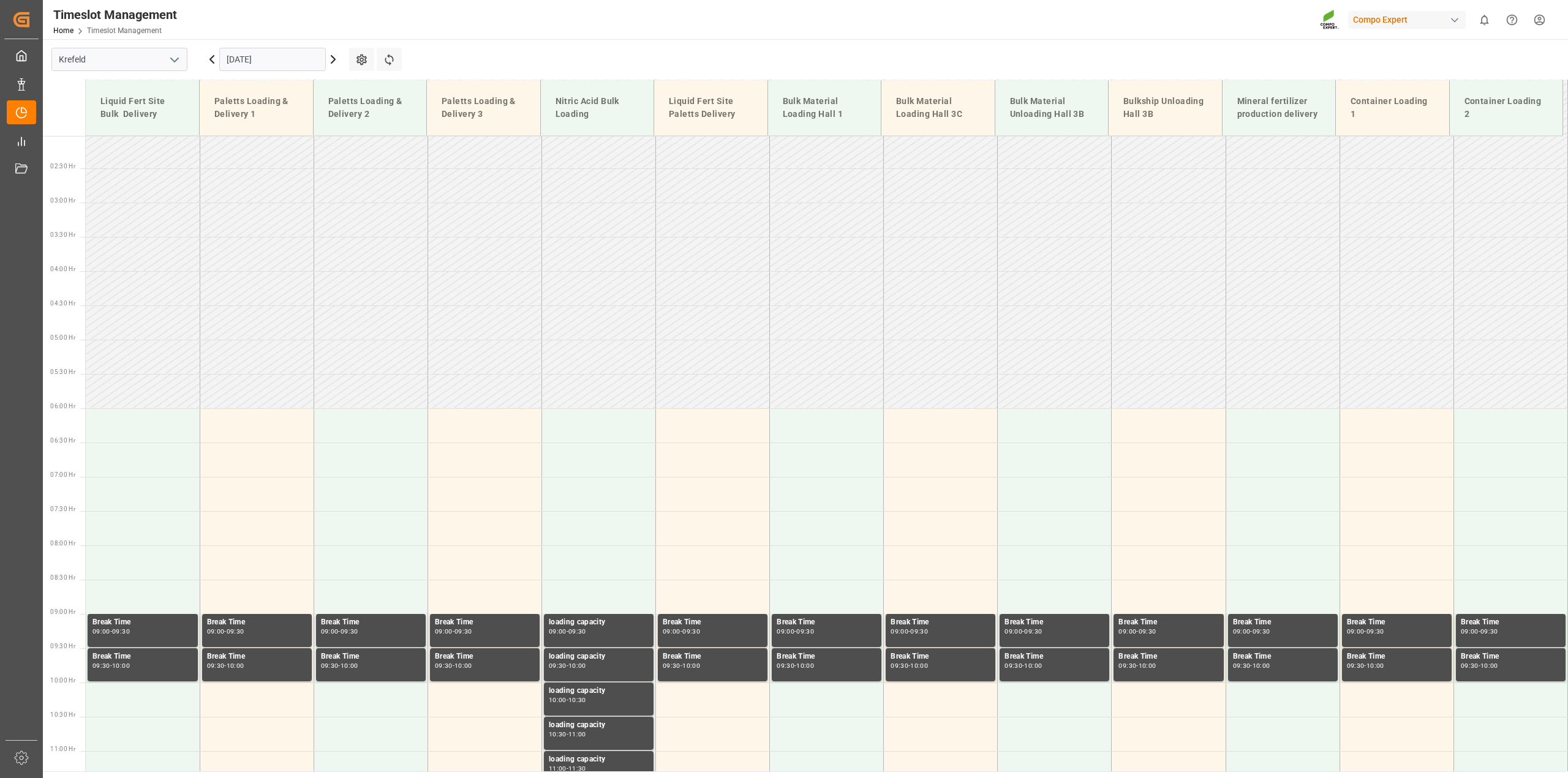
click at [362, 63] on icon at bounding box center [361, 59] width 13 height 13
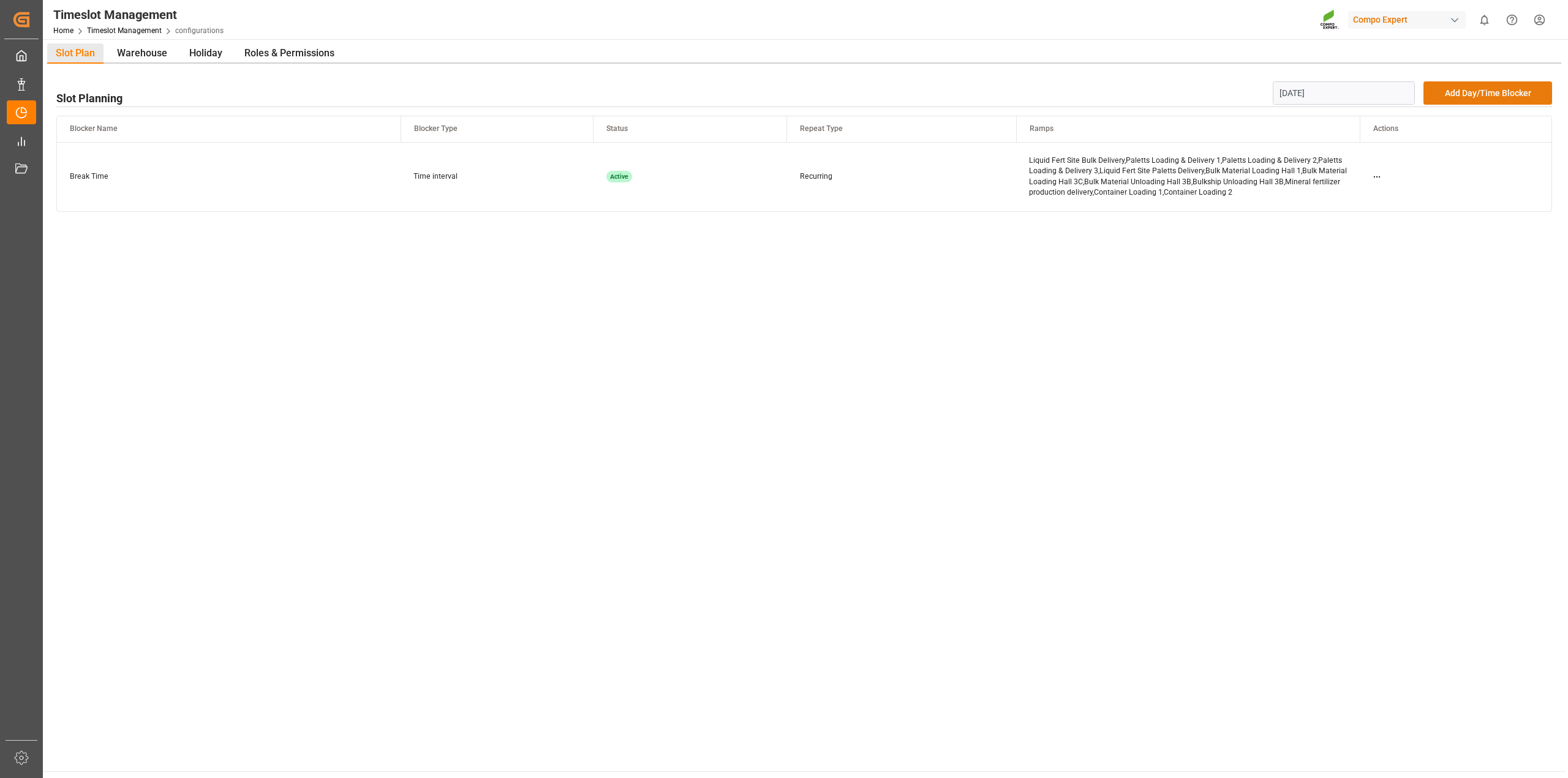
click at [1454, 89] on button "Add Day/Time Blocker" at bounding box center [1488, 93] width 128 height 23
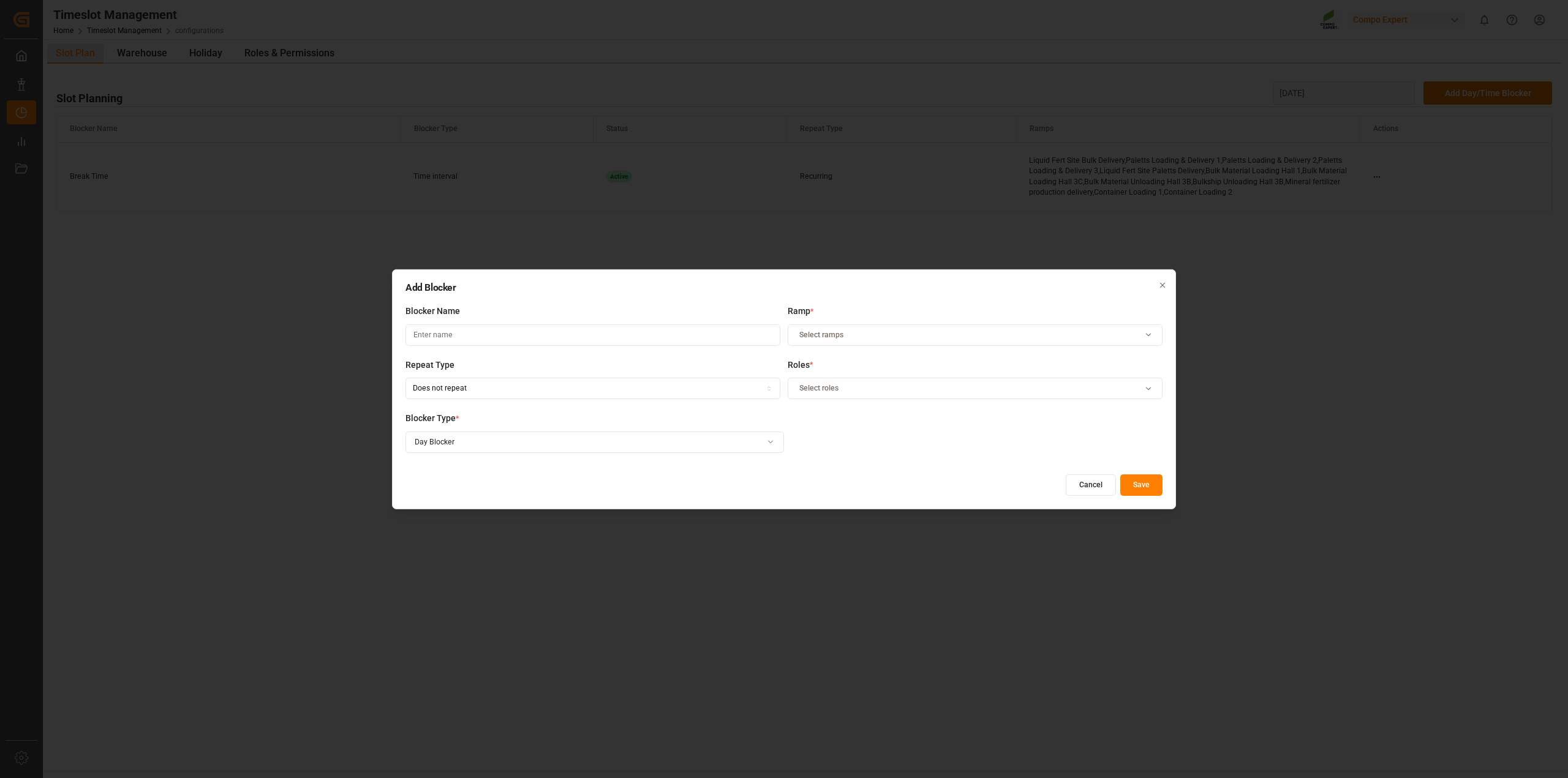
click at [570, 332] on input at bounding box center [592, 336] width 375 height 21
type input "Inventur"
click at [867, 332] on div "Select ramps" at bounding box center [976, 335] width 369 height 11
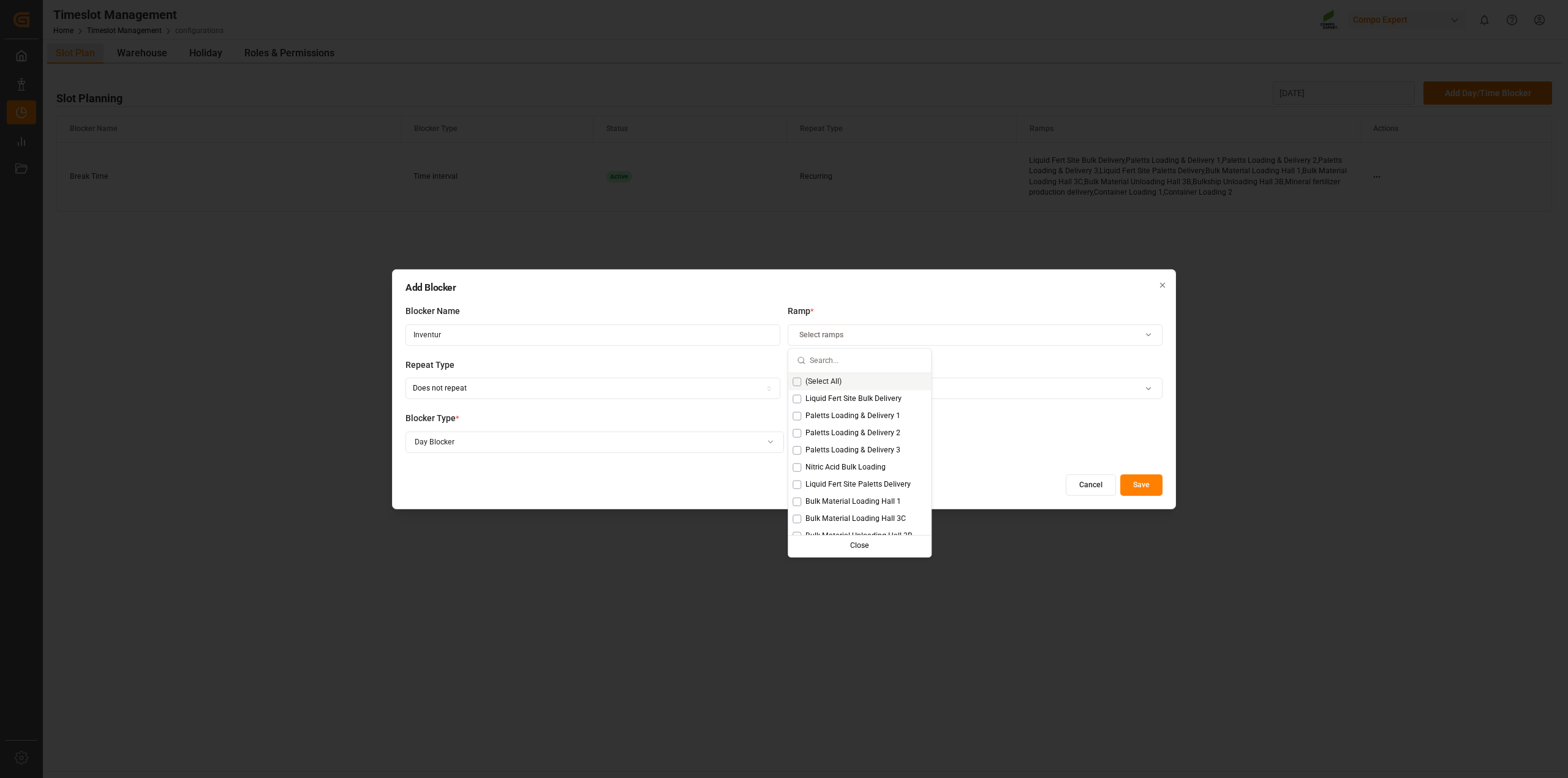
click at [807, 380] on span "(Select All)" at bounding box center [824, 382] width 36 height 11
click at [1109, 455] on div "Blocker Type * Day Blocker" at bounding box center [784, 439] width 757 height 54
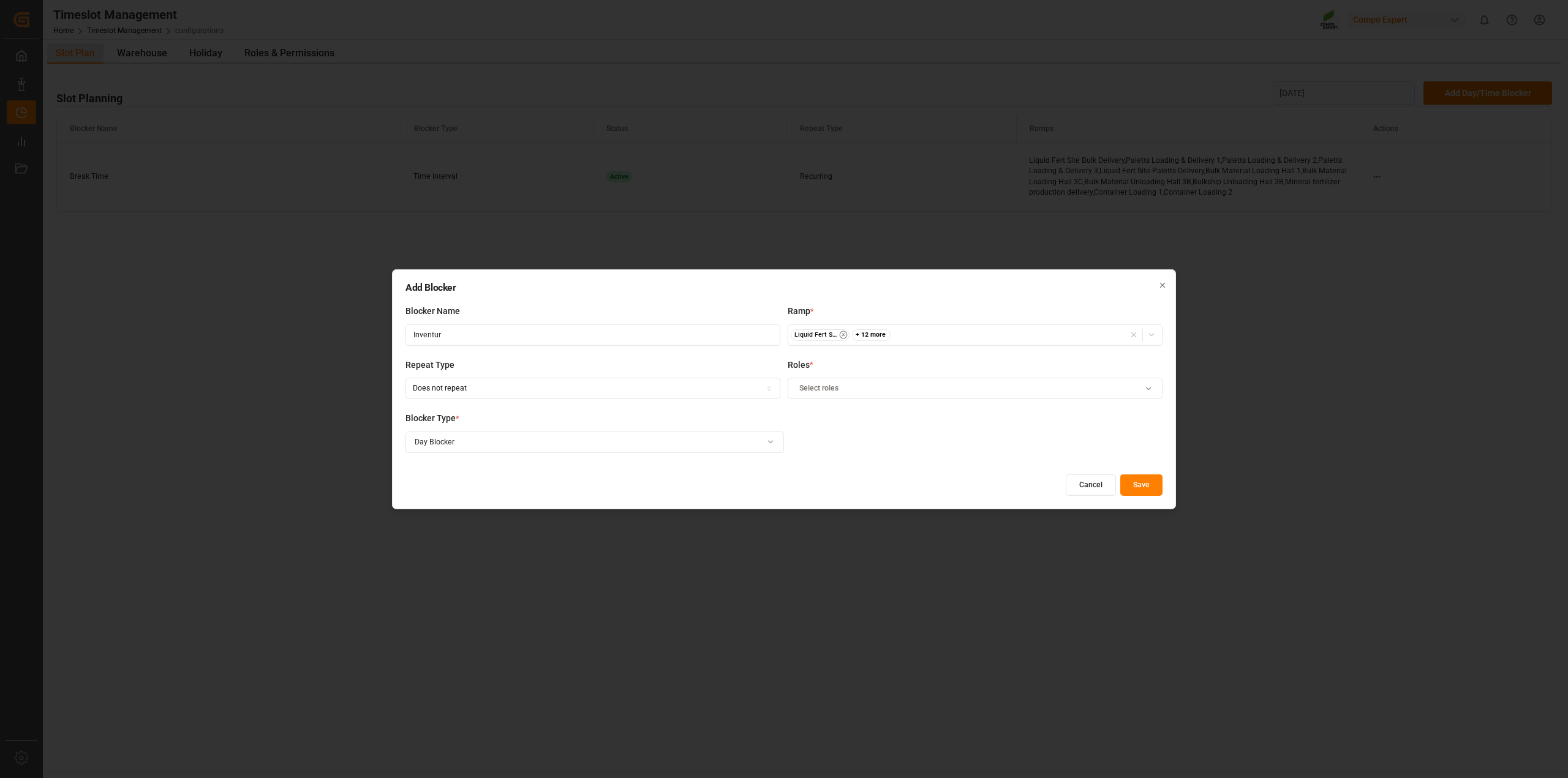
click at [1098, 483] on button "Cancel" at bounding box center [1091, 485] width 50 height 21
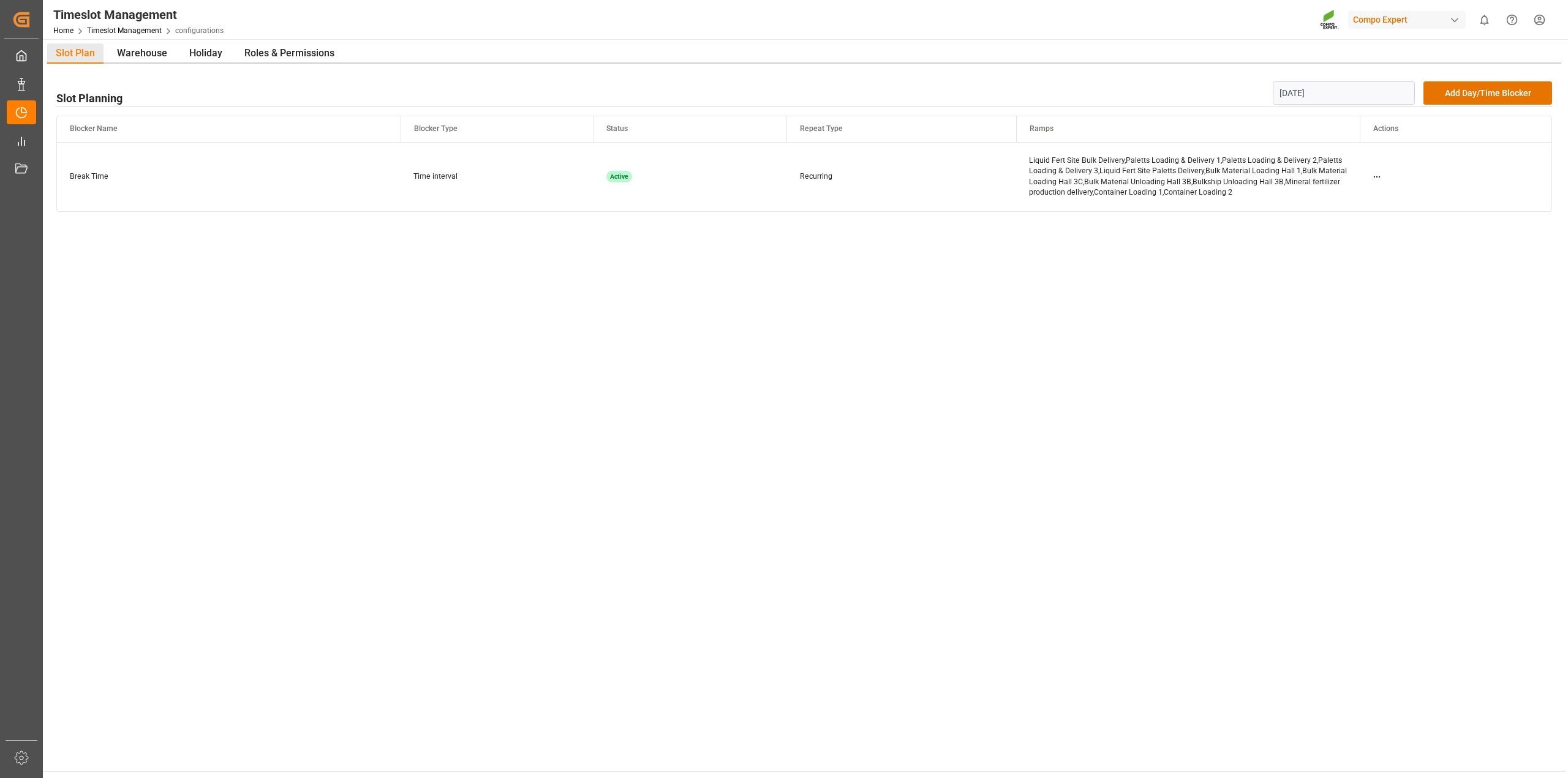
click at [1329, 93] on input "[DATE]" at bounding box center [1344, 93] width 142 height 23
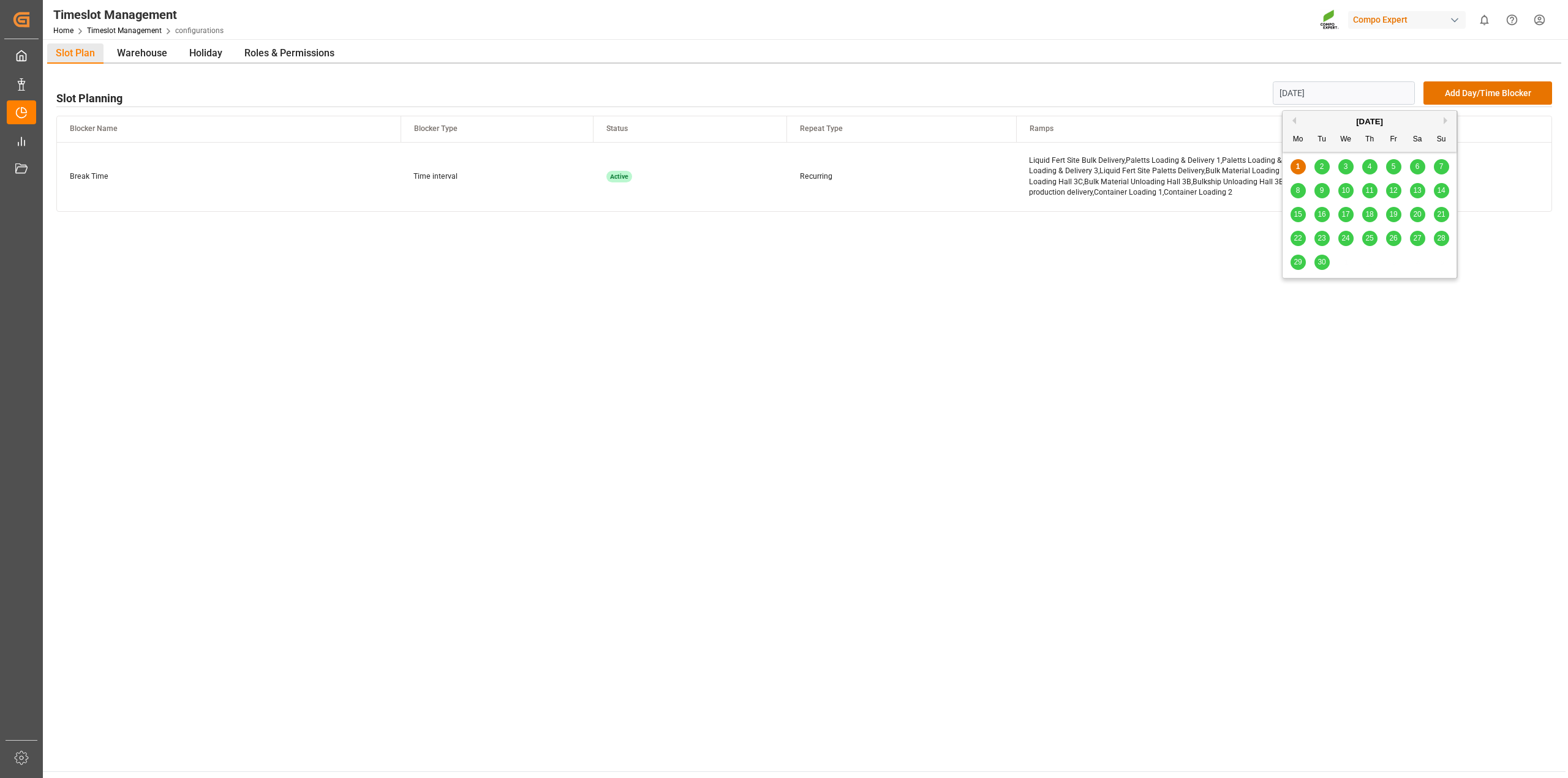
click at [1446, 120] on button "Next Month" at bounding box center [1447, 120] width 7 height 7
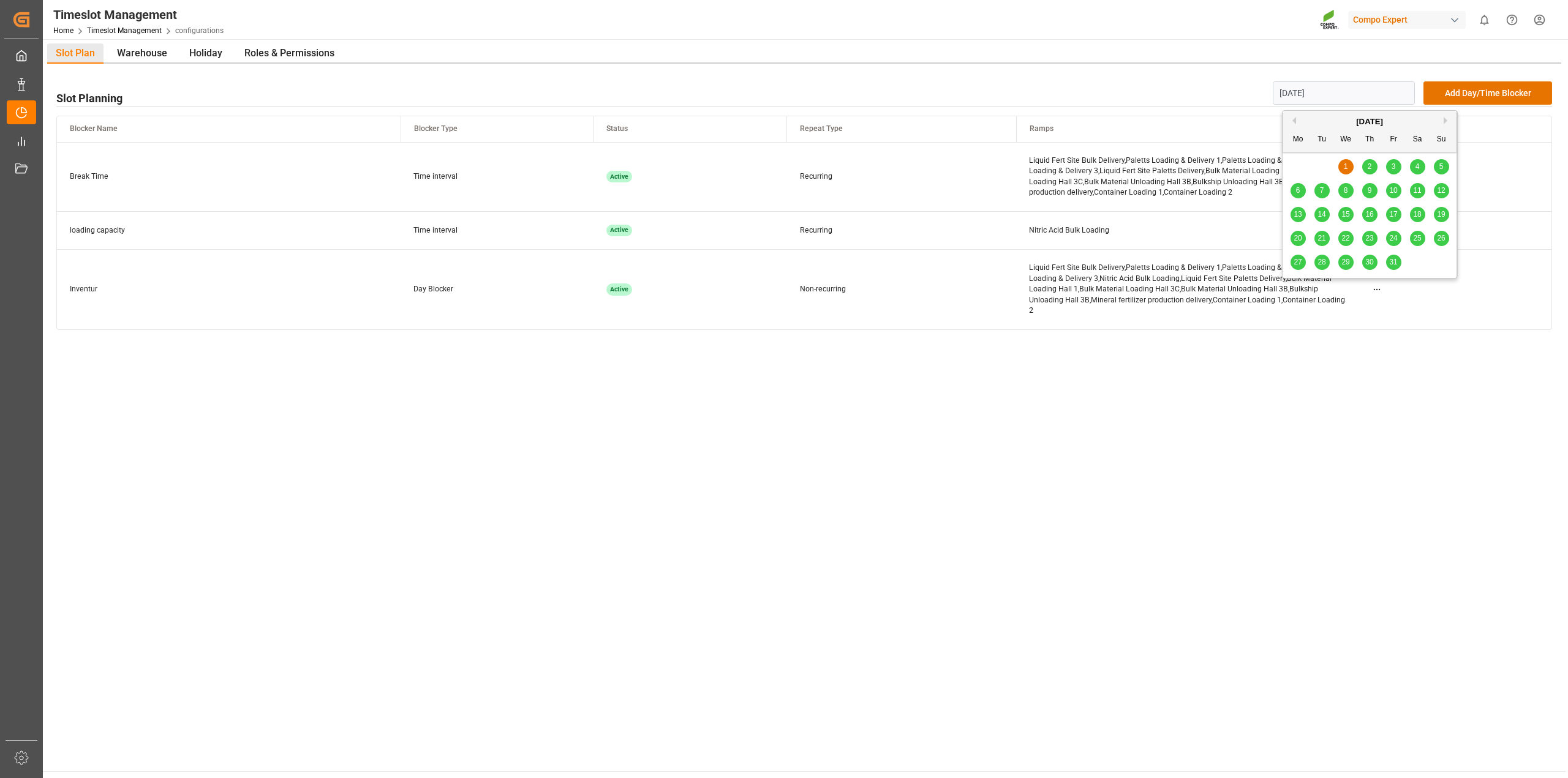
click at [1368, 167] on span "2" at bounding box center [1370, 166] width 4 height 9
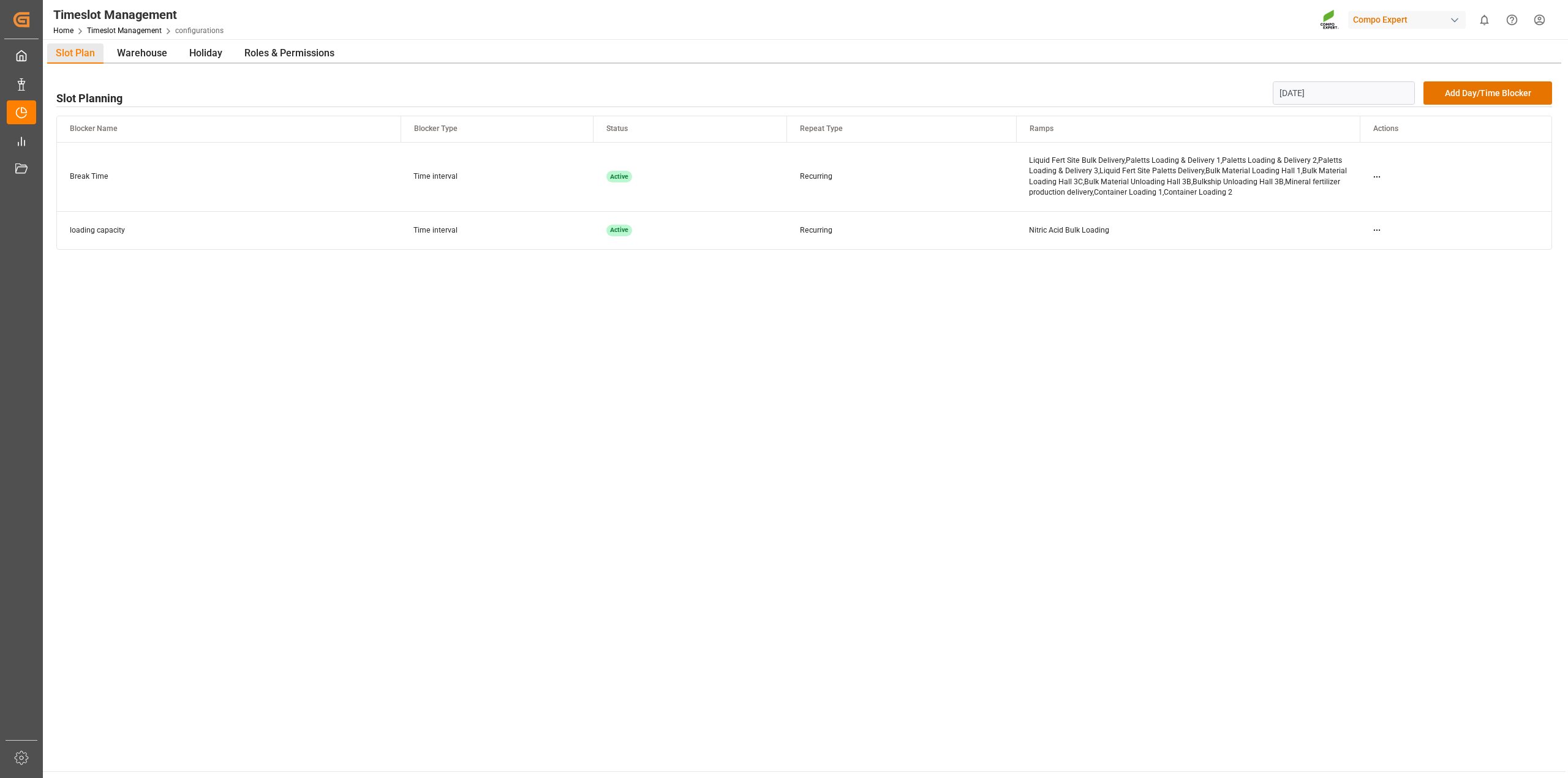
click at [1360, 87] on input "[DATE]" at bounding box center [1344, 93] width 142 height 23
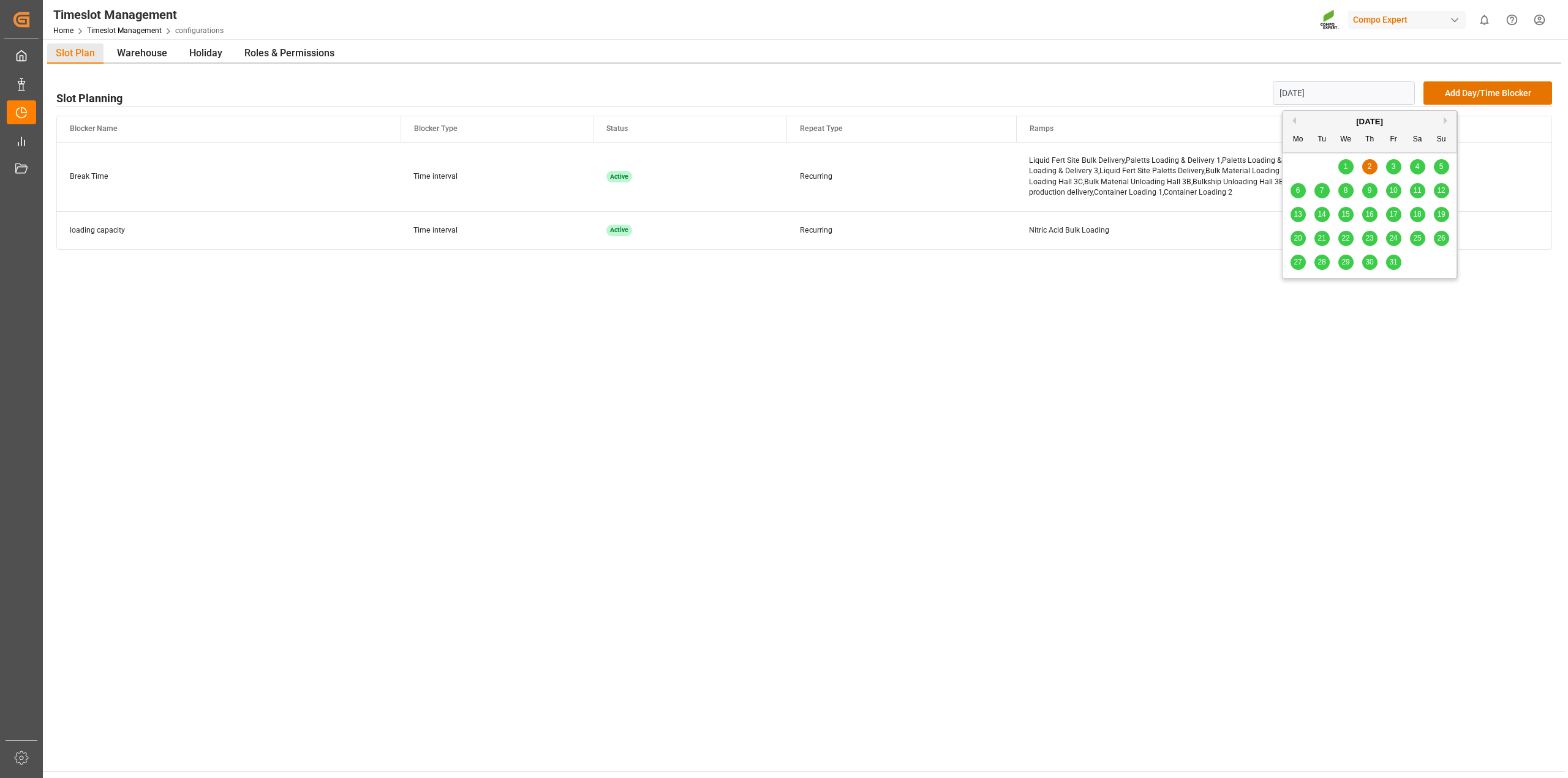
click at [1342, 164] on div "1" at bounding box center [1346, 167] width 15 height 15
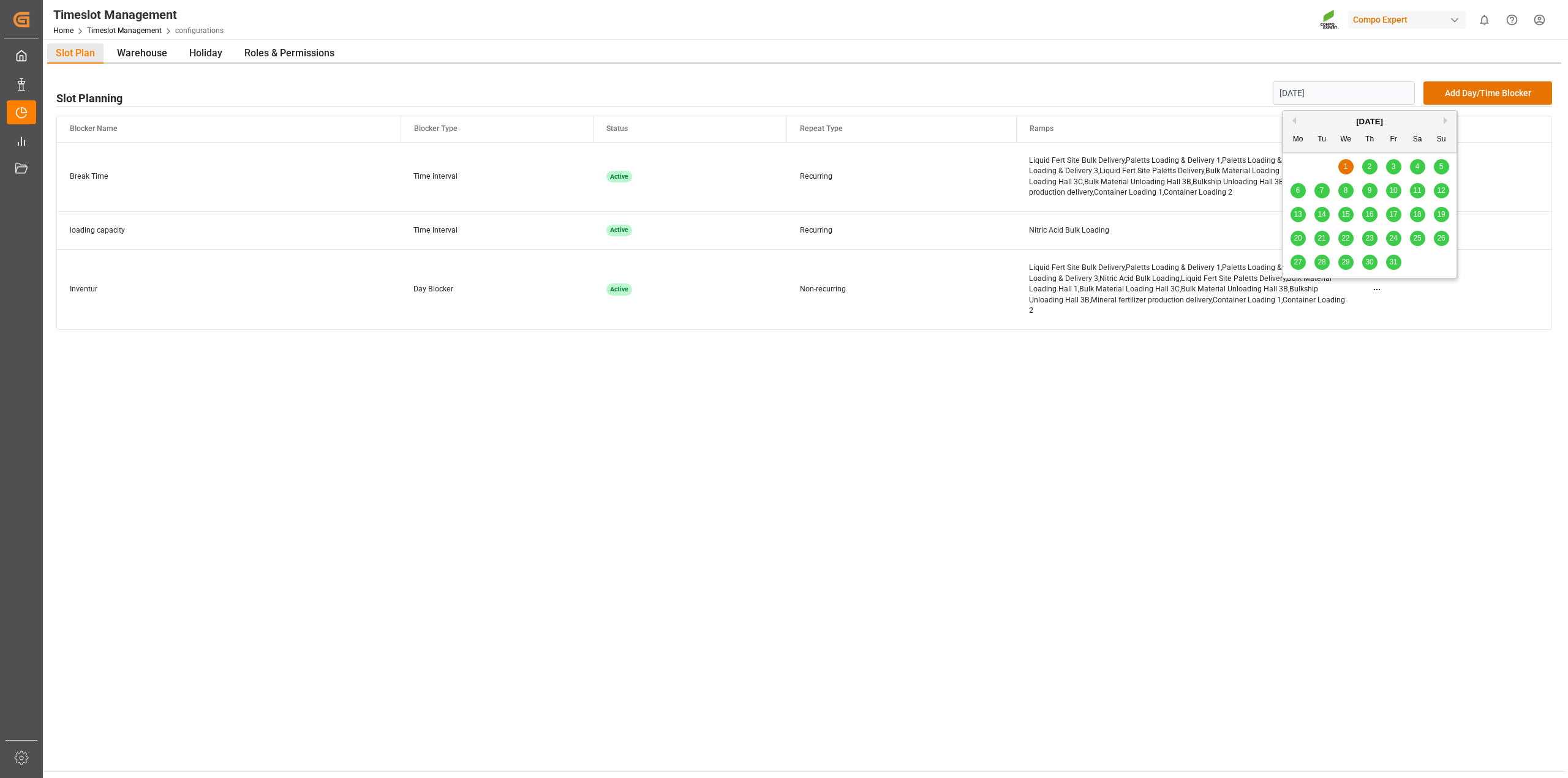
click at [1311, 92] on input "[DATE]" at bounding box center [1344, 93] width 142 height 23
click at [1371, 165] on span "2" at bounding box center [1370, 166] width 4 height 9
type input "[DATE]"
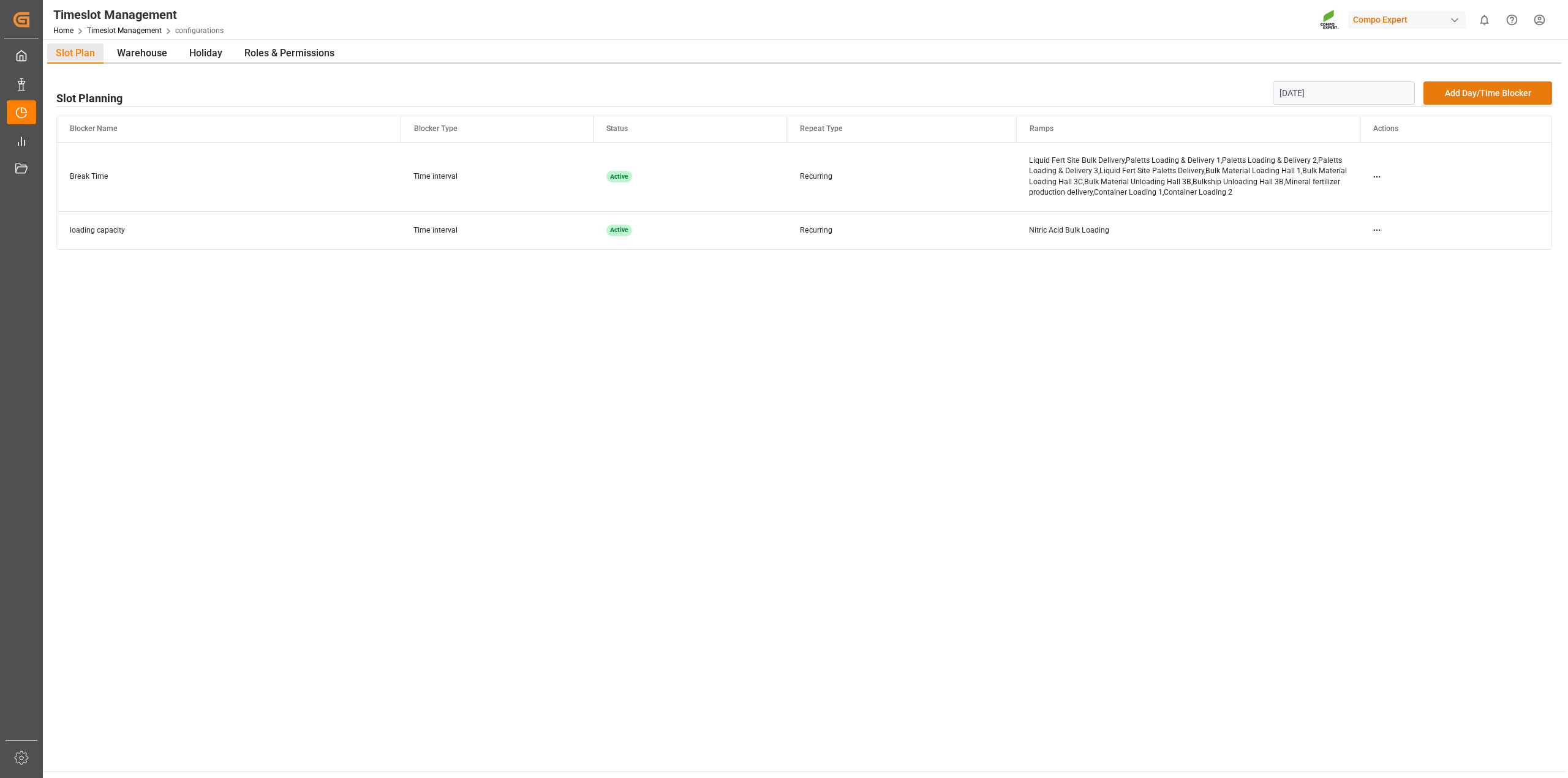
click at [1472, 98] on button "Add Day/Time Blocker" at bounding box center [1488, 93] width 128 height 23
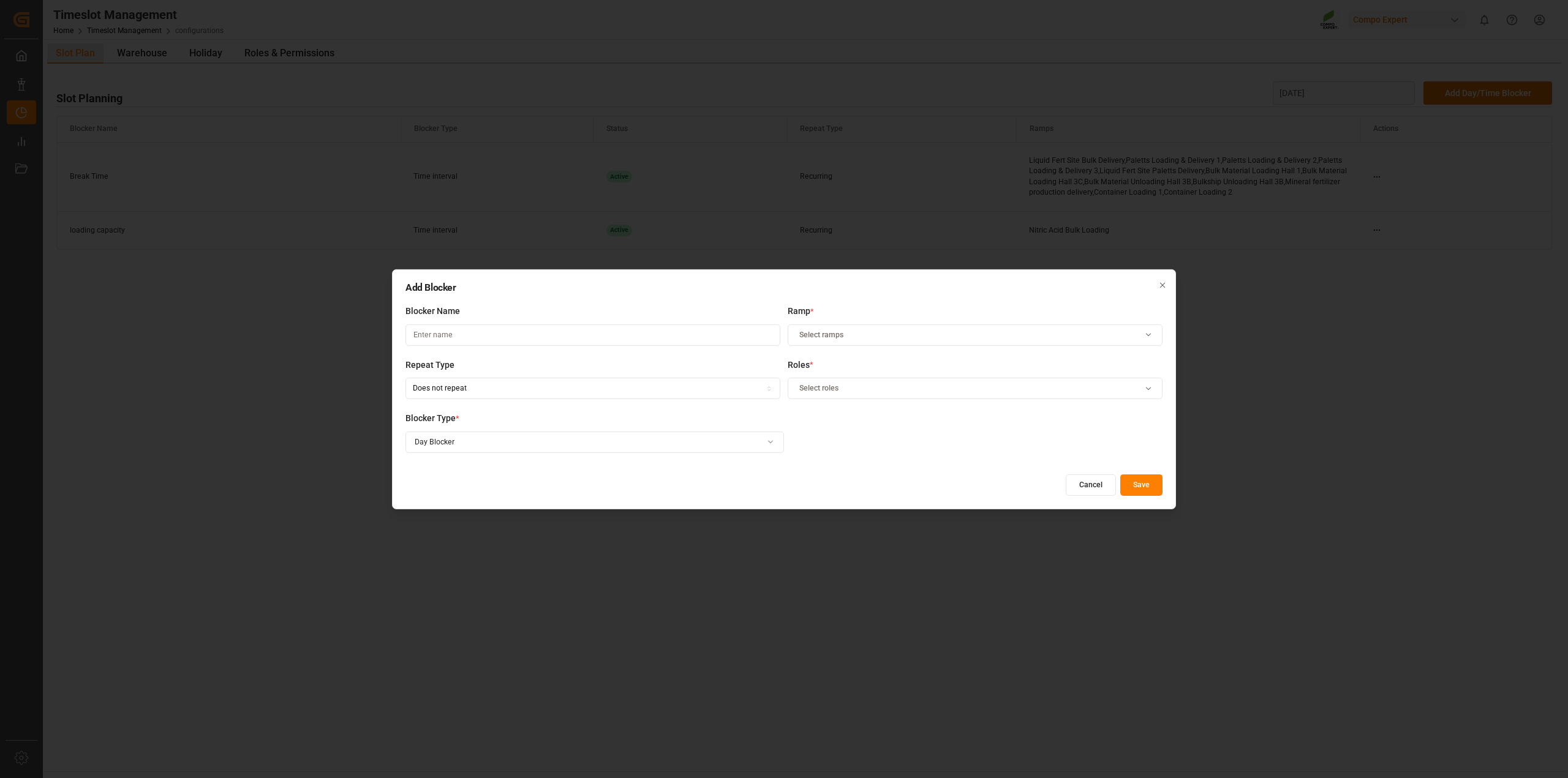
click at [567, 337] on input at bounding box center [592, 336] width 375 height 21
type input "Inventur"
click at [809, 340] on span "Select ramps" at bounding box center [822, 335] width 44 height 11
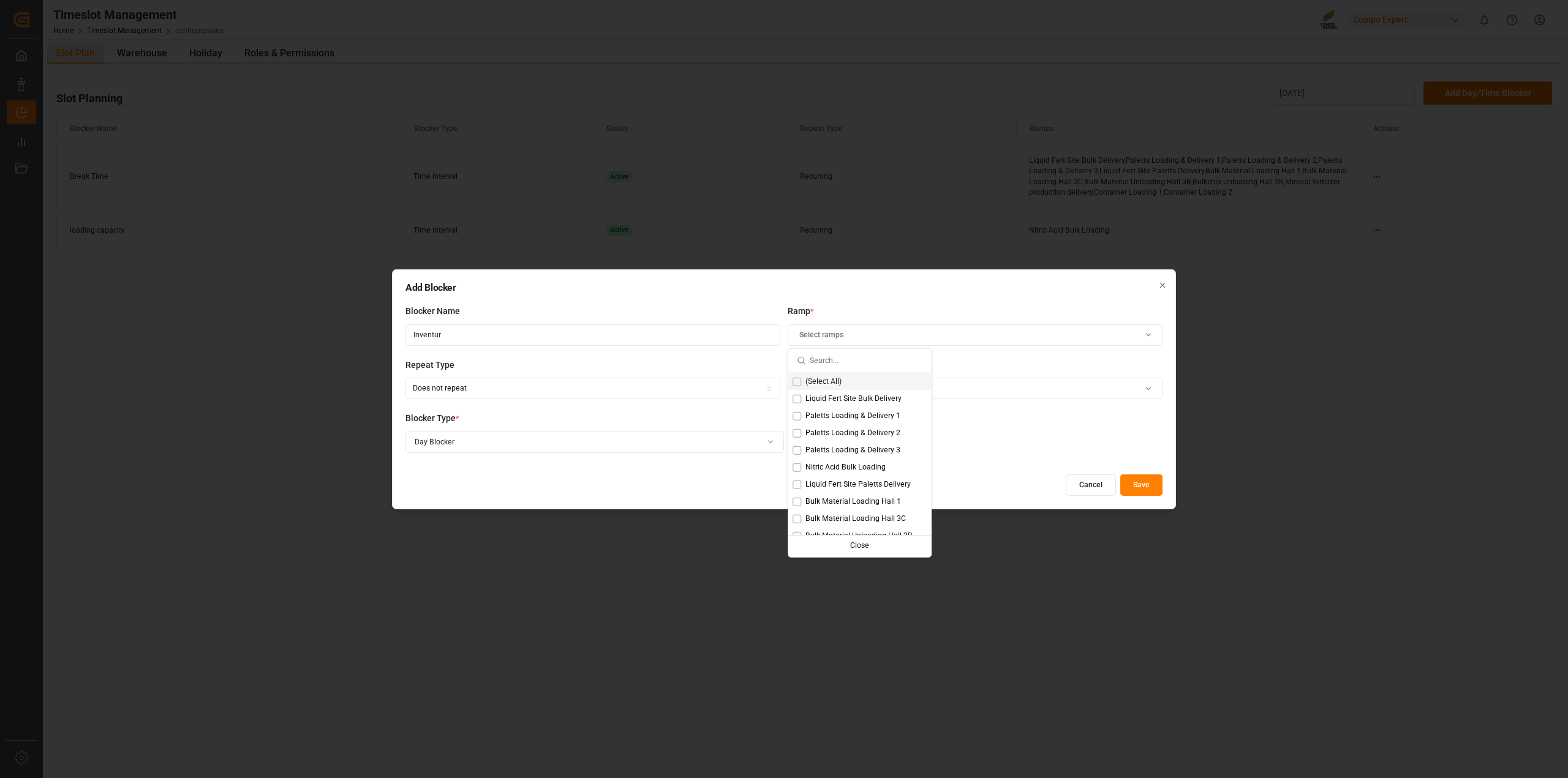
click at [827, 384] on span "(Select All)" at bounding box center [824, 382] width 36 height 11
click at [553, 392] on div "Does not repeat" at bounding box center [593, 388] width 369 height 11
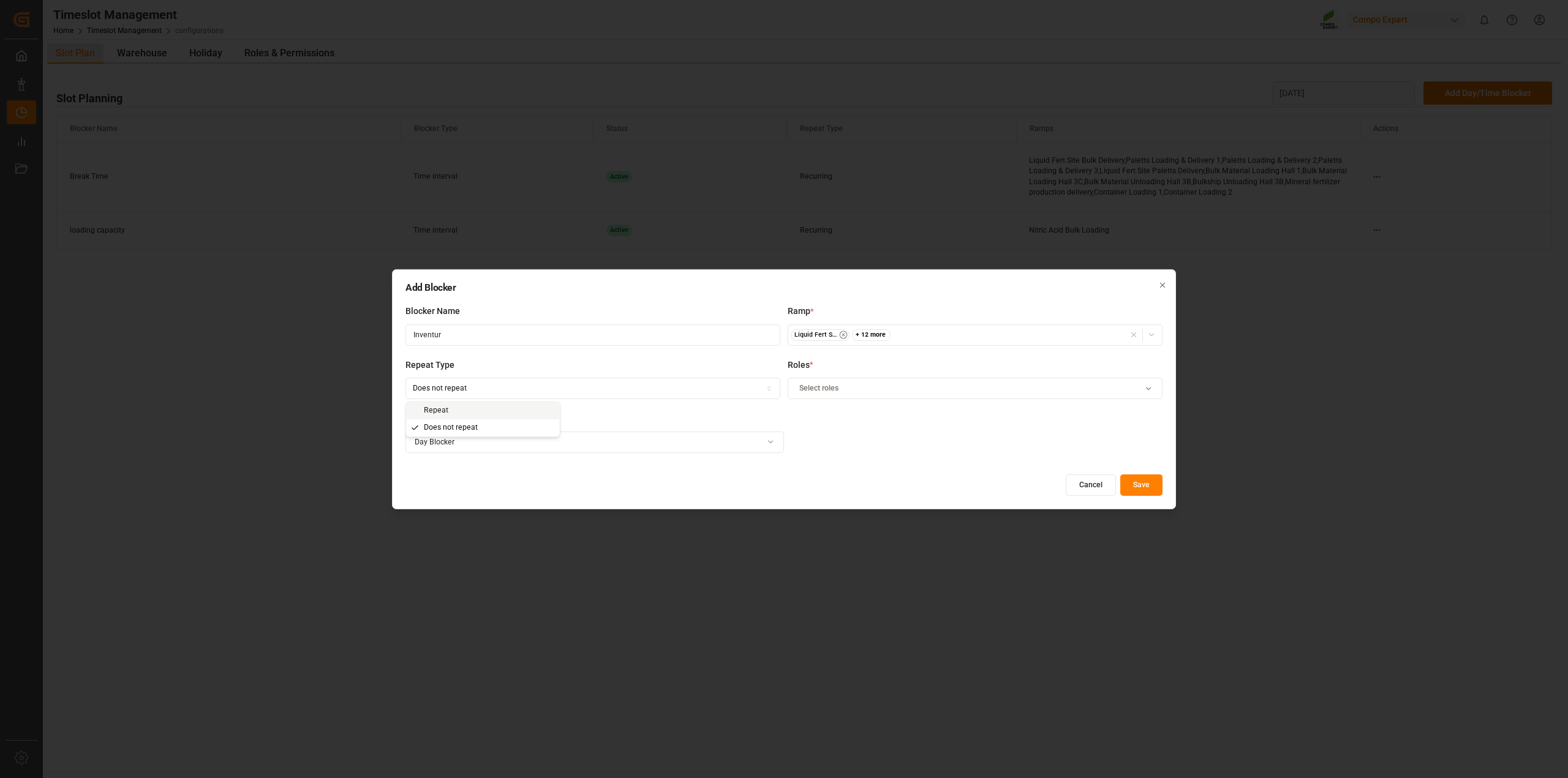
click at [875, 424] on div "Blocker Type * Day Blocker" at bounding box center [784, 439] width 757 height 54
click at [865, 383] on div "Select roles" at bounding box center [976, 388] width 369 height 11
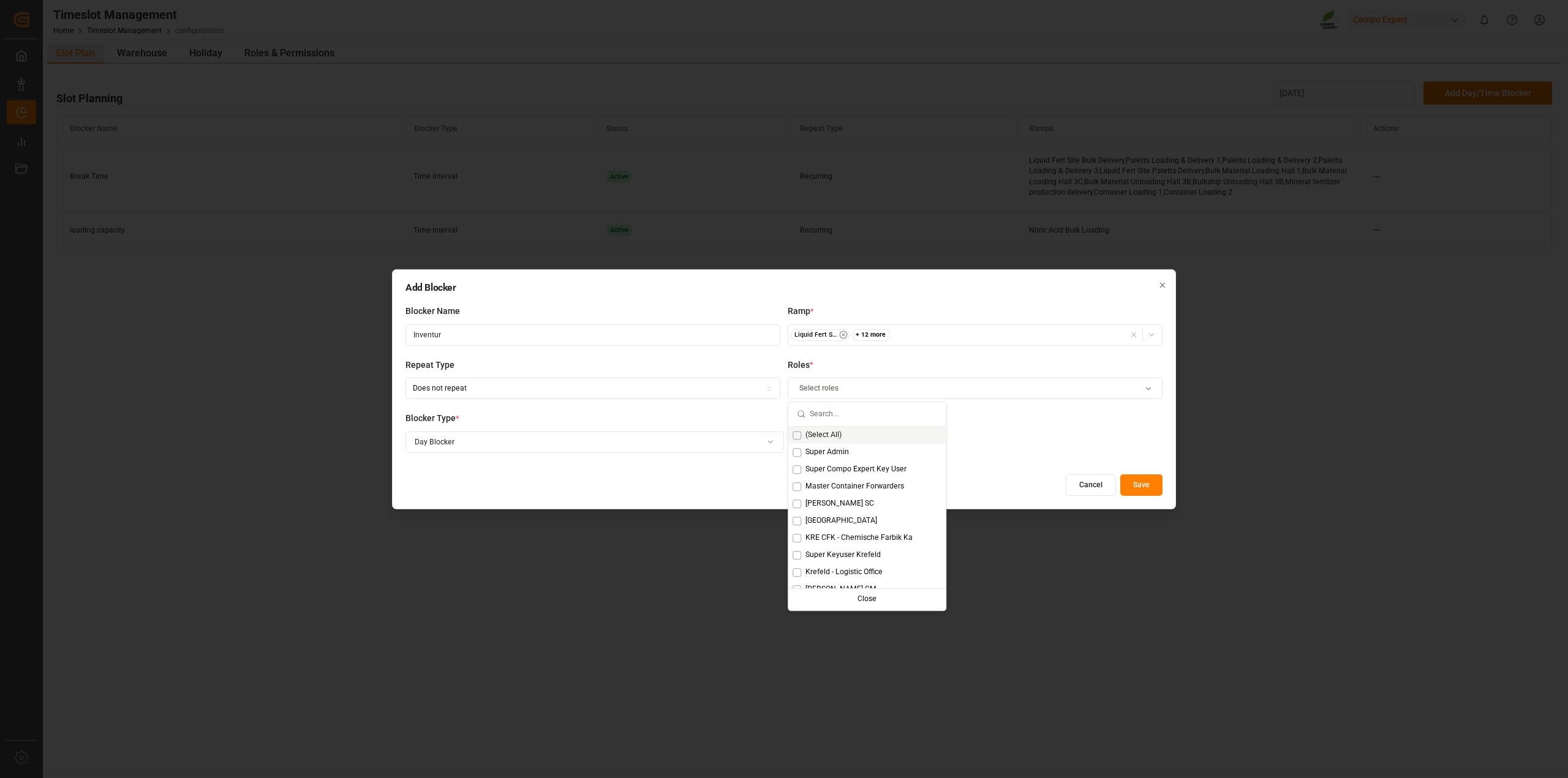
click at [812, 436] on span "(Select All)" at bounding box center [824, 435] width 36 height 11
click at [653, 465] on div "Blocker Type * Day Blocker" at bounding box center [594, 439] width 378 height 54
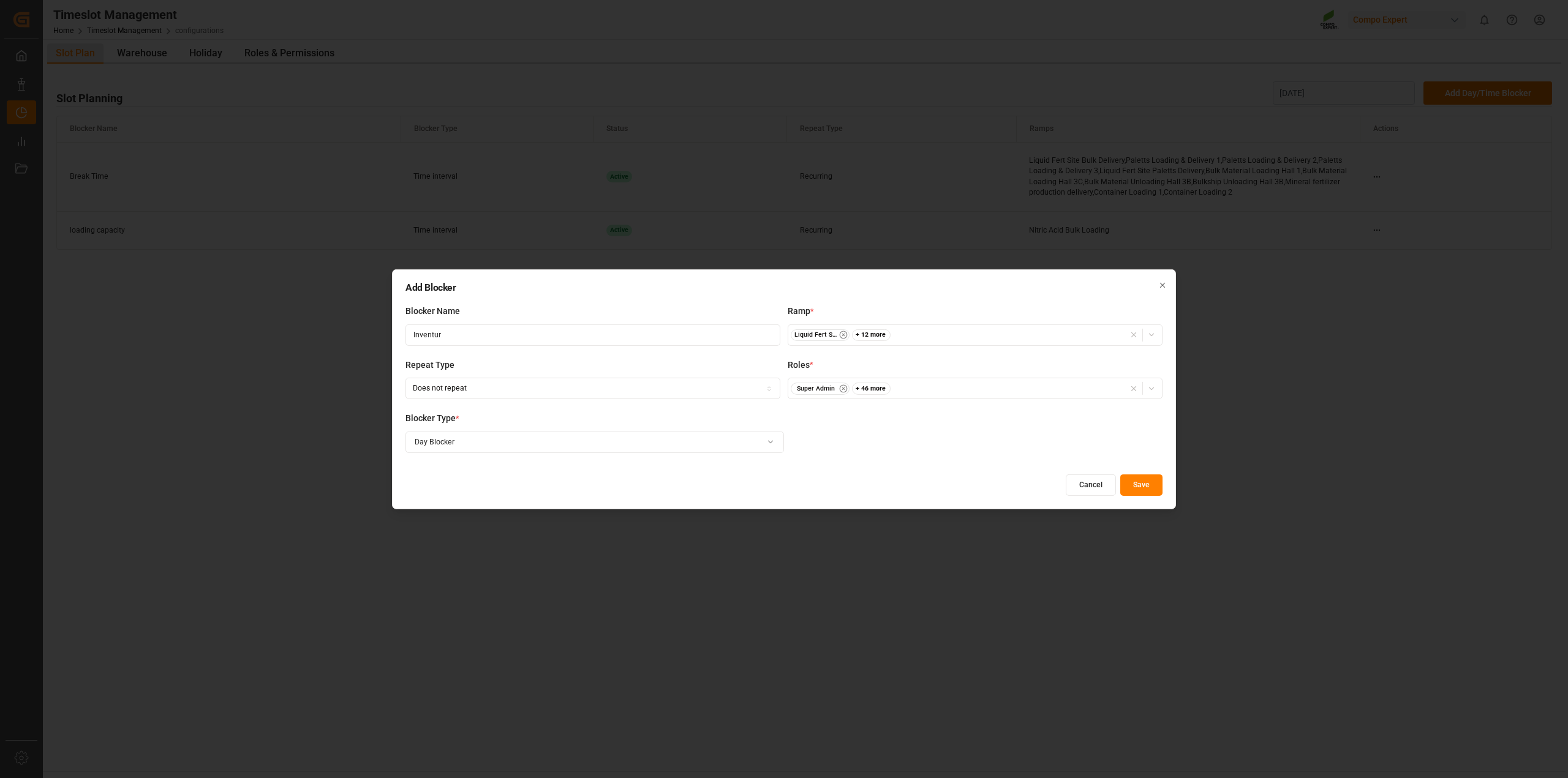
click at [1149, 485] on button "Save" at bounding box center [1141, 485] width 42 height 21
